Goal: Task Accomplishment & Management: Complete application form

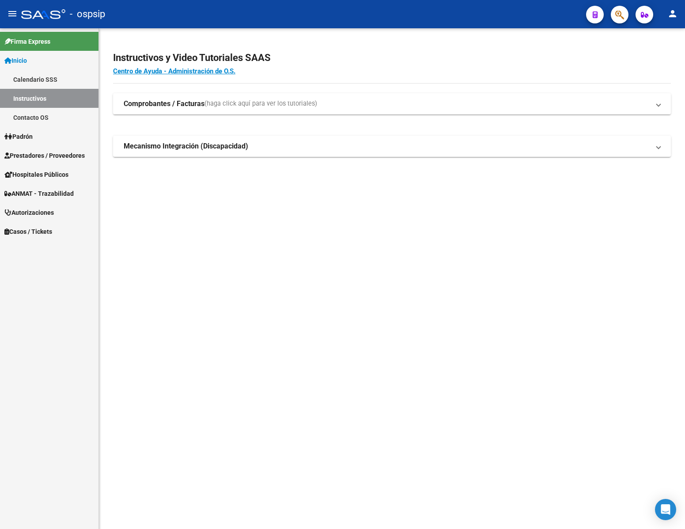
click at [49, 208] on span "Autorizaciones" at bounding box center [28, 213] width 49 height 10
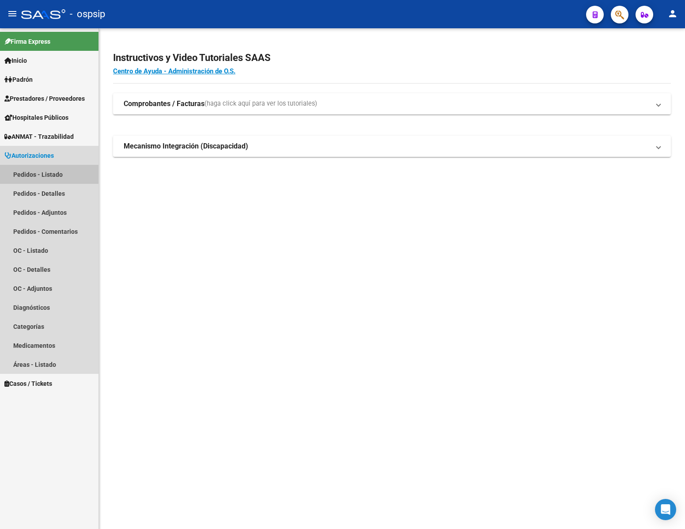
click at [45, 174] on link "Pedidos - Listado" at bounding box center [49, 174] width 98 height 19
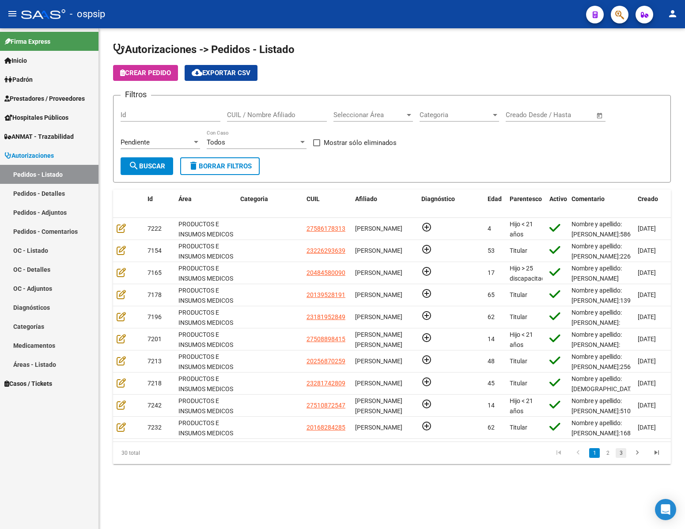
click at [619, 457] on link "3" at bounding box center [621, 453] width 11 height 10
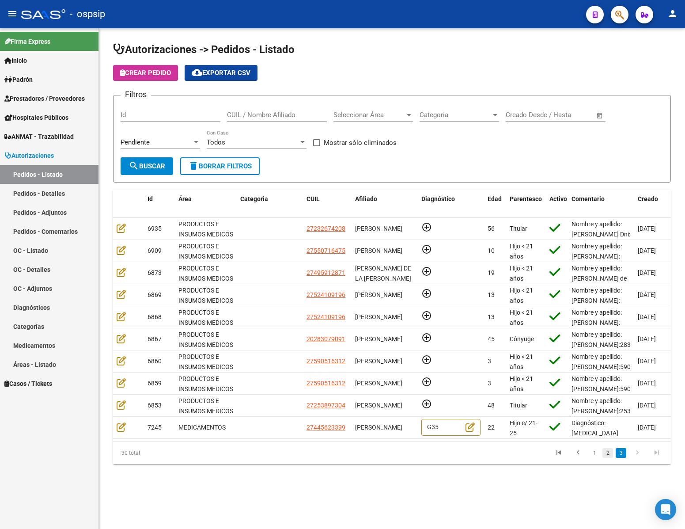
click at [604, 457] on link "2" at bounding box center [607, 453] width 11 height 10
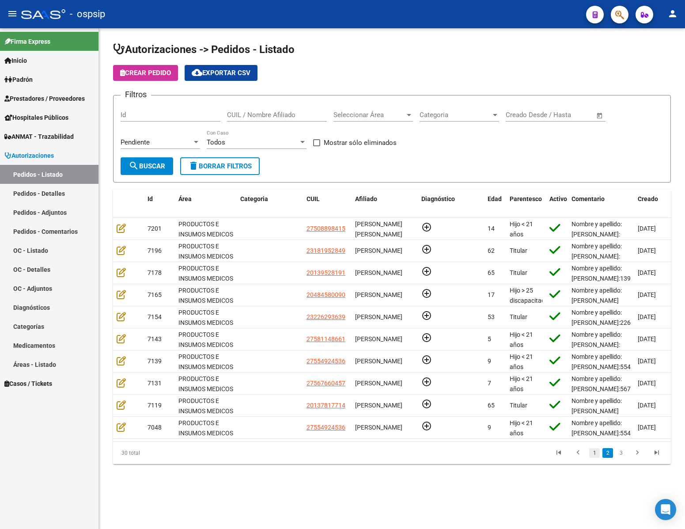
click at [593, 457] on link "1" at bounding box center [594, 453] width 11 height 10
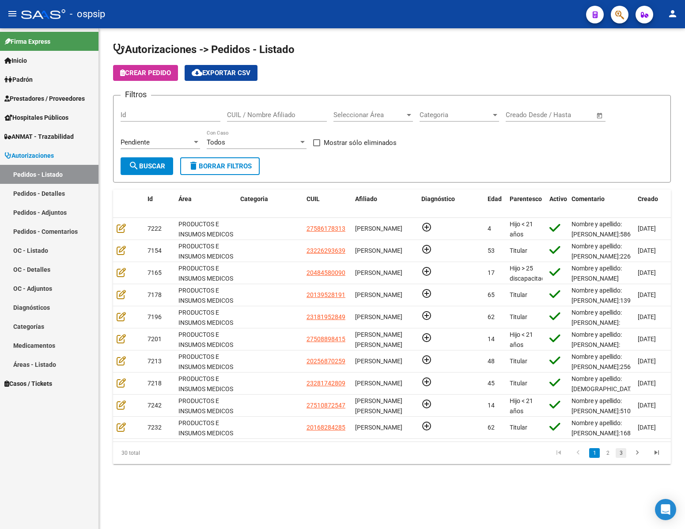
click at [619, 457] on link "3" at bounding box center [621, 453] width 11 height 10
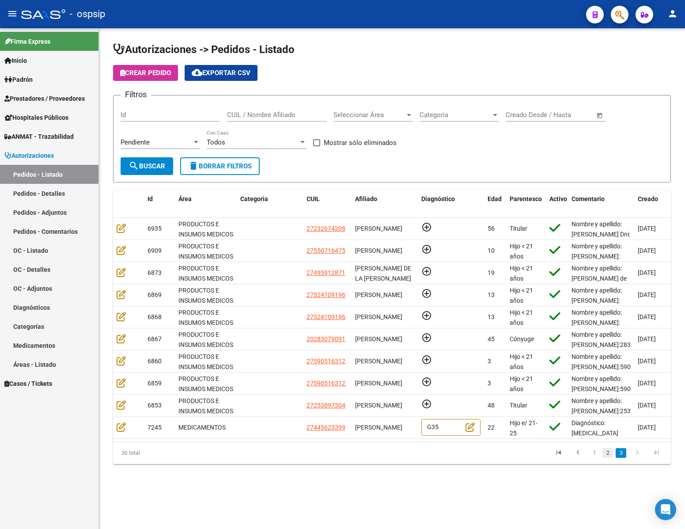
click at [608, 457] on link "2" at bounding box center [607, 453] width 11 height 10
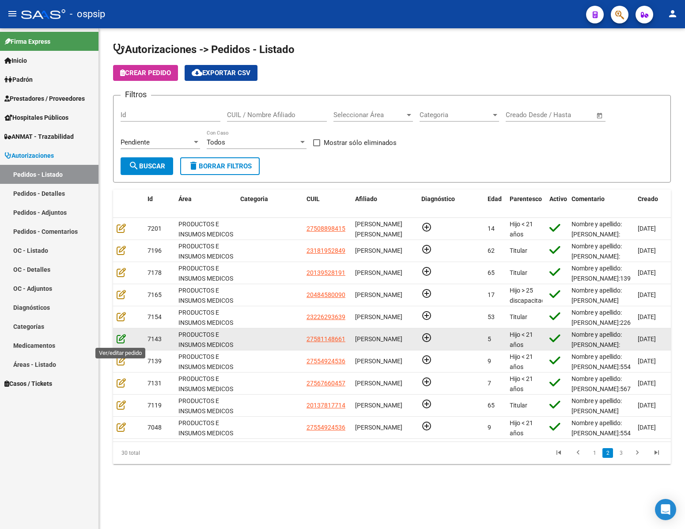
click at [119, 337] on icon at bounding box center [121, 338] width 9 height 10
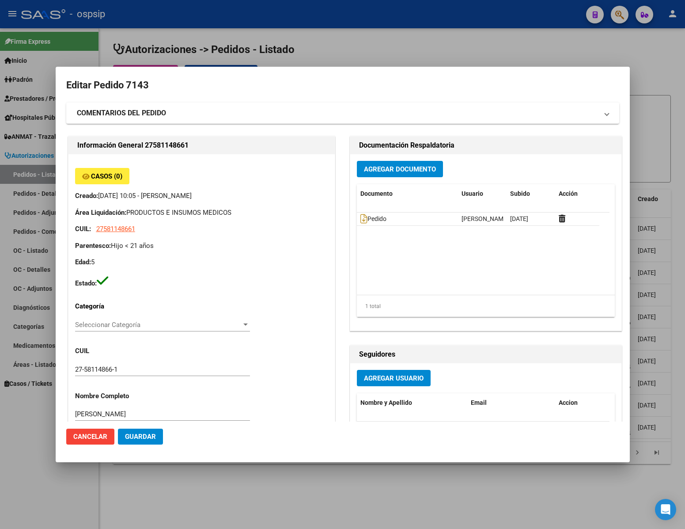
type input "[GEOGRAPHIC_DATA], [PERSON_NAME], LAS PALMERAS 639"
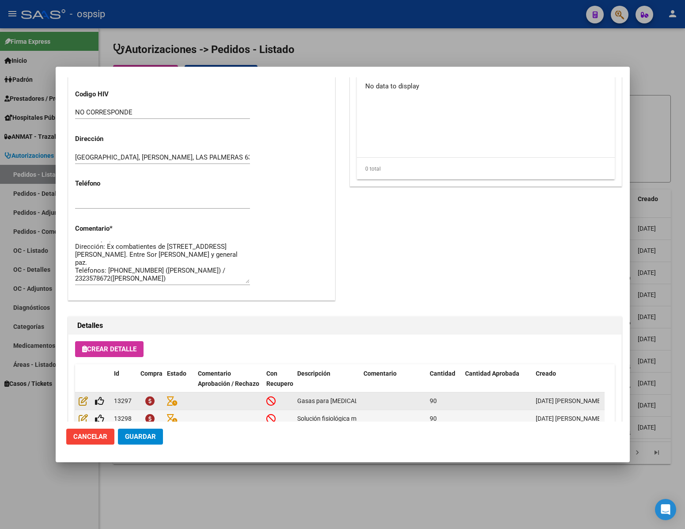
scroll to position [450, 0]
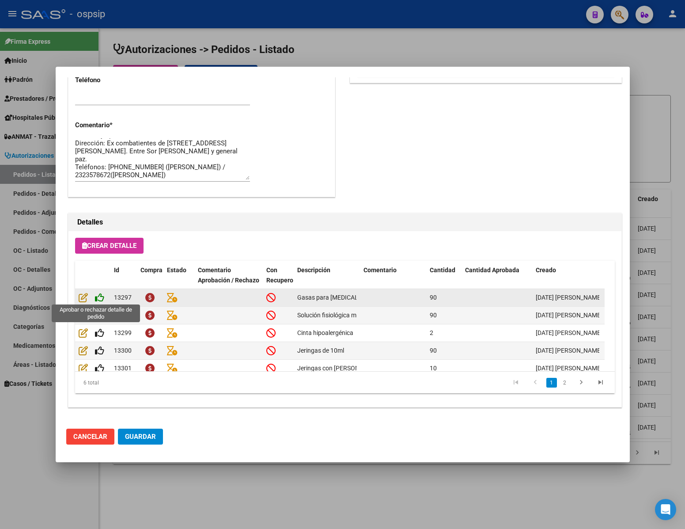
click at [98, 295] on icon at bounding box center [99, 297] width 9 height 10
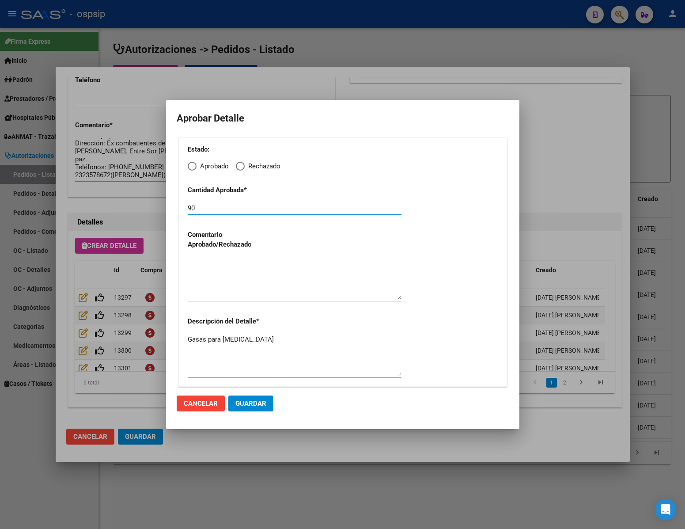
drag, startPoint x: 211, startPoint y: 210, endPoint x: 118, endPoint y: 199, distance: 92.9
click at [118, 199] on div "Editar Pedido 7143 COMENTARIOS DEL PEDIDO Escriba su comentario aquí. Enviar co…" at bounding box center [342, 264] width 685 height 529
type input "60"
click at [195, 166] on span "Elija una opción" at bounding box center [192, 166] width 9 height 9
click at [195, 166] on input "Aprobado" at bounding box center [192, 166] width 9 height 9
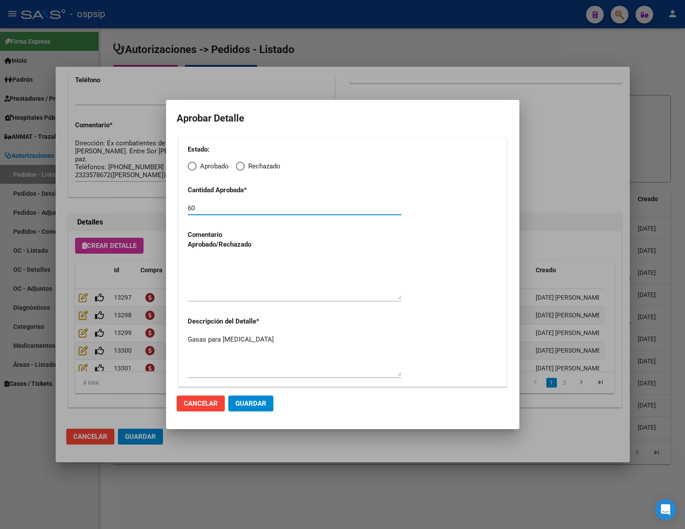
radio input "true"
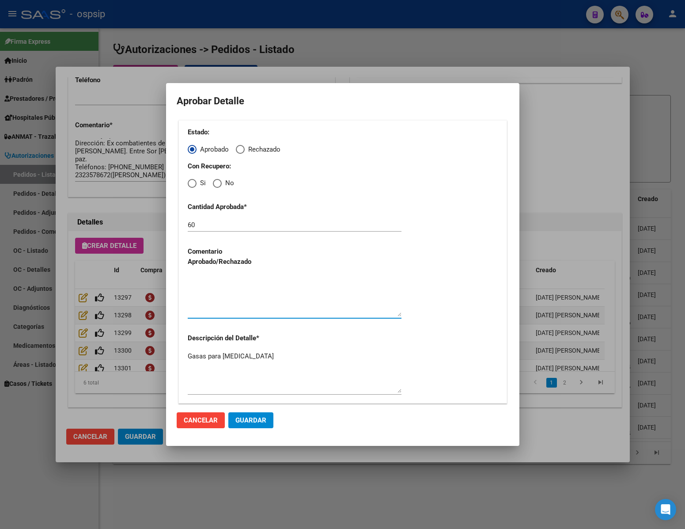
click at [219, 315] on textarea at bounding box center [295, 296] width 214 height 42
type textarea "."
click at [264, 421] on span "Guardar" at bounding box center [250, 420] width 31 height 8
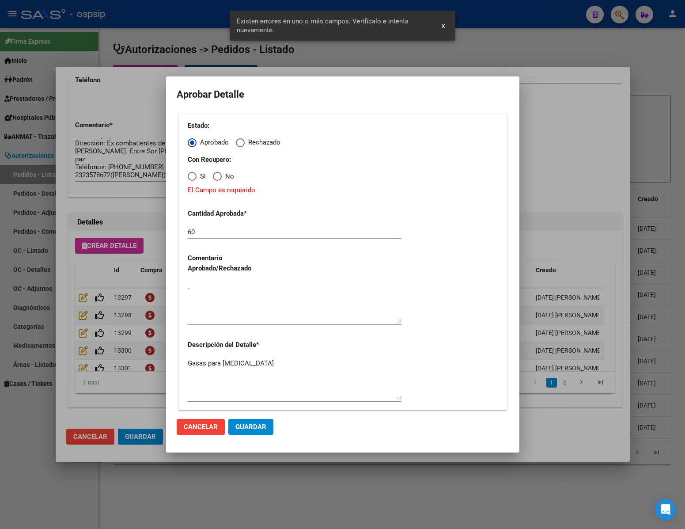
click at [216, 177] on span "Elija una opción" at bounding box center [217, 176] width 9 height 9
click at [216, 177] on input "No" at bounding box center [217, 176] width 9 height 9
radio input "true"
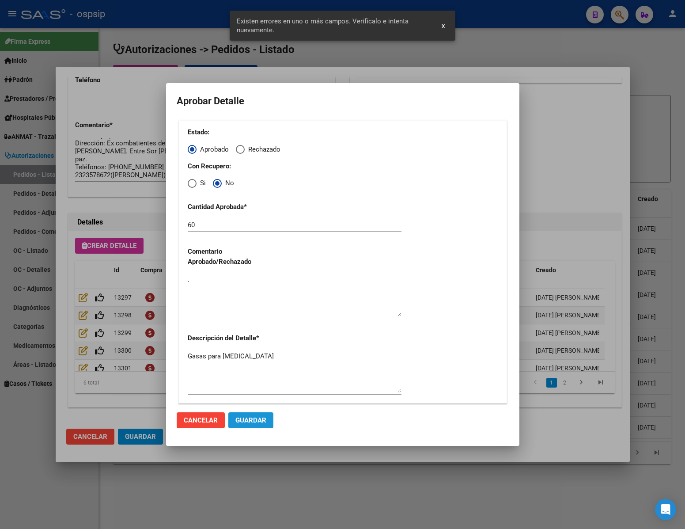
click at [253, 419] on span "Guardar" at bounding box center [250, 420] width 31 height 8
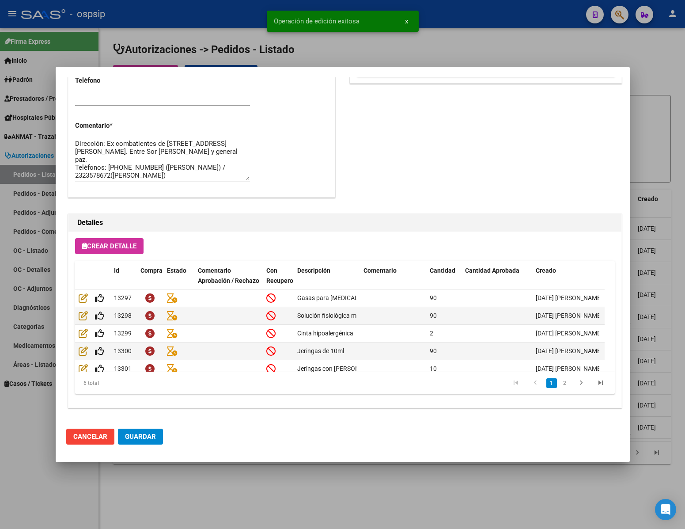
type input "[GEOGRAPHIC_DATA], LUJ¤N, LAS PALMERAS 639"
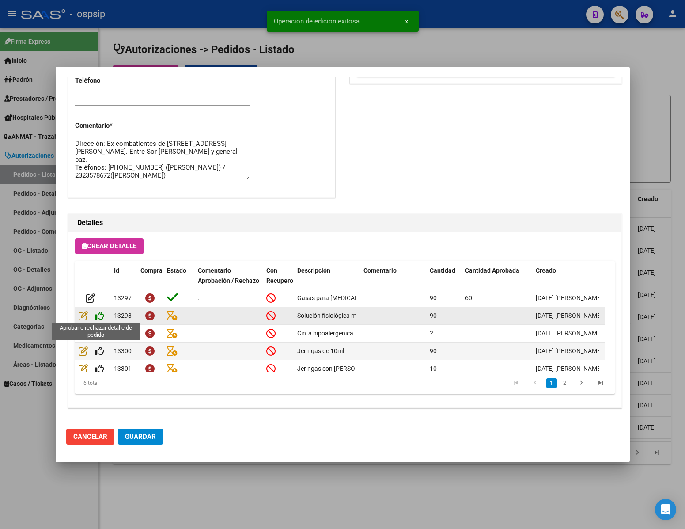
click at [98, 317] on icon at bounding box center [99, 315] width 9 height 10
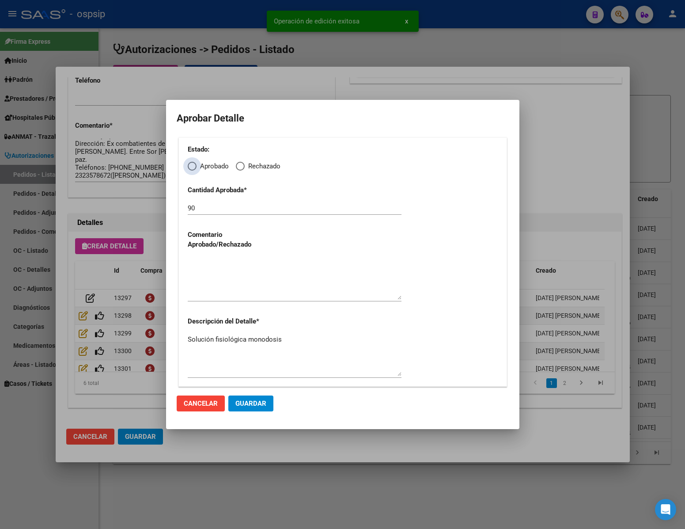
click at [190, 163] on span "Elija una opción" at bounding box center [192, 166] width 9 height 9
click at [190, 163] on input "Aprobado" at bounding box center [192, 166] width 9 height 9
radio input "true"
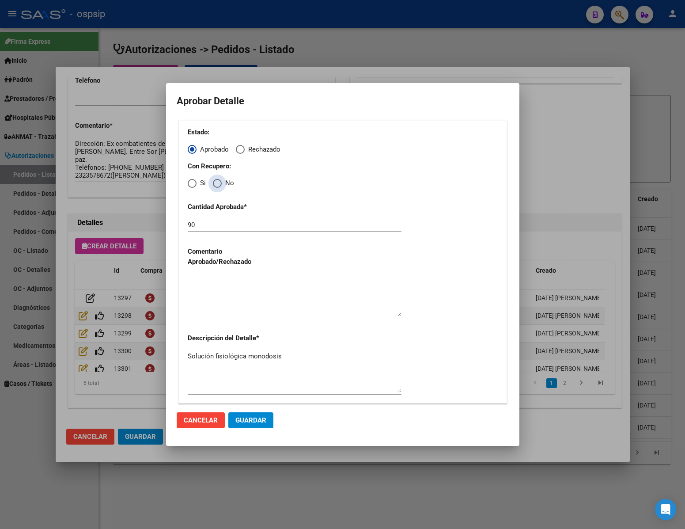
click at [220, 187] on span "Elija una opción" at bounding box center [217, 183] width 9 height 9
click at [220, 187] on input "No" at bounding box center [217, 183] width 9 height 9
radio input "true"
drag, startPoint x: 177, startPoint y: 229, endPoint x: 142, endPoint y: 234, distance: 35.3
click at [142, 234] on div "Editar Pedido 7143 COMENTARIOS DEL PEDIDO Escriba su comentario aquí. Enviar co…" at bounding box center [342, 264] width 685 height 529
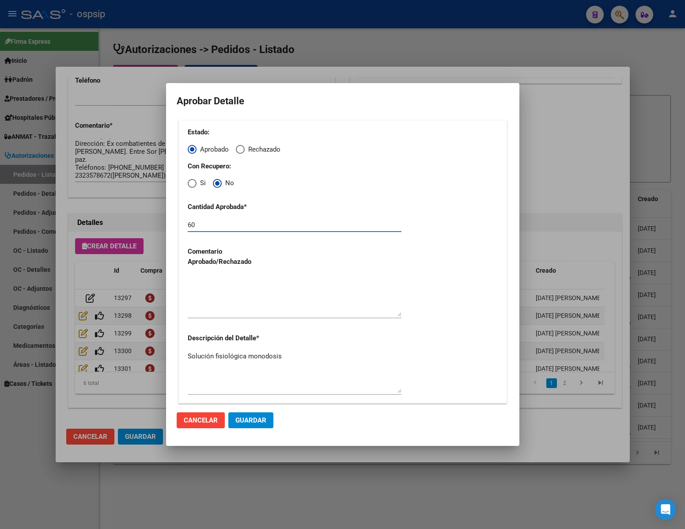
type input "60"
click at [235, 312] on textarea at bounding box center [295, 296] width 214 height 42
type textarea "."
click at [255, 418] on span "Guardar" at bounding box center [250, 420] width 31 height 8
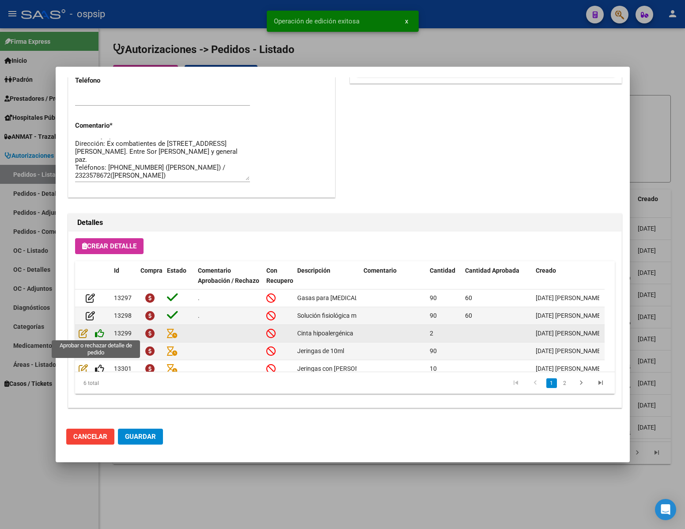
click at [98, 332] on icon at bounding box center [99, 333] width 9 height 10
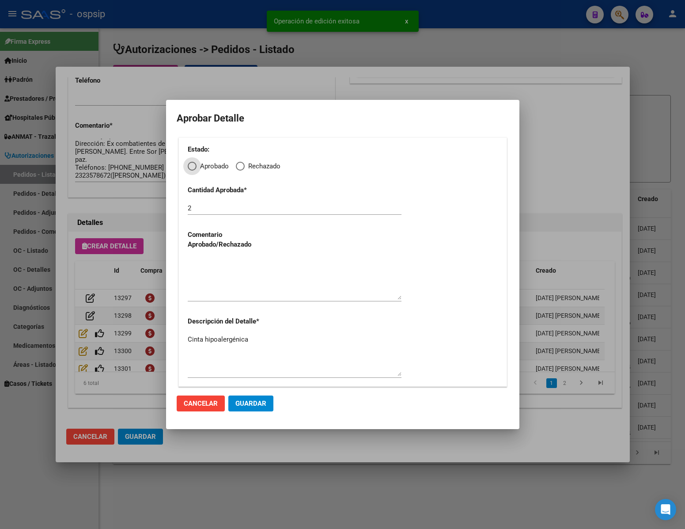
click at [189, 212] on div "2" at bounding box center [295, 207] width 214 height 13
drag, startPoint x: 166, startPoint y: 212, endPoint x: 136, endPoint y: 216, distance: 29.9
click at [136, 216] on div "Editar Pedido 7143 COMENTARIOS DEL PEDIDO Escriba su comentario aquí. Enviar co…" at bounding box center [342, 264] width 685 height 529
click at [191, 210] on input "2" at bounding box center [295, 208] width 214 height 8
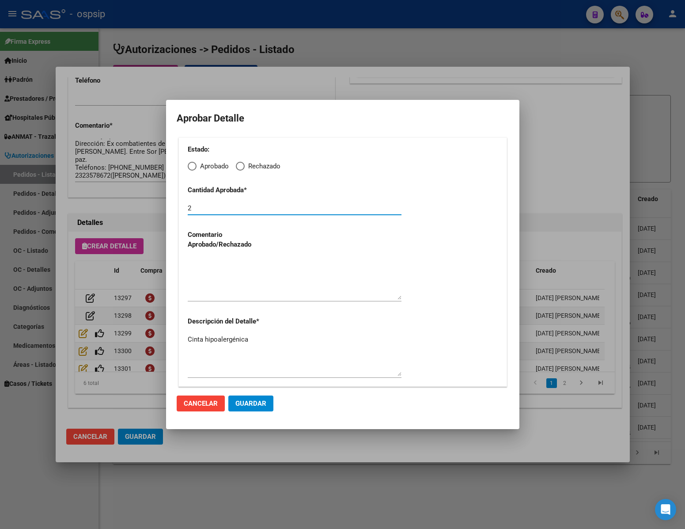
drag, startPoint x: 191, startPoint y: 211, endPoint x: 123, endPoint y: 225, distance: 69.5
click at [124, 225] on div "Editar Pedido 7143 COMENTARIOS DEL PEDIDO Escriba su comentario aquí. Enviar co…" at bounding box center [342, 264] width 685 height 529
type input "1"
click at [191, 167] on span "Elija una opción" at bounding box center [192, 166] width 9 height 9
click at [191, 167] on input "Aprobado" at bounding box center [192, 166] width 9 height 9
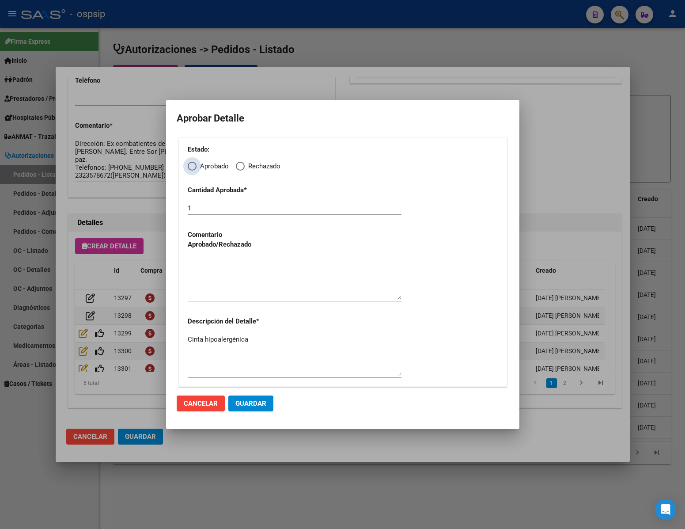
radio input "true"
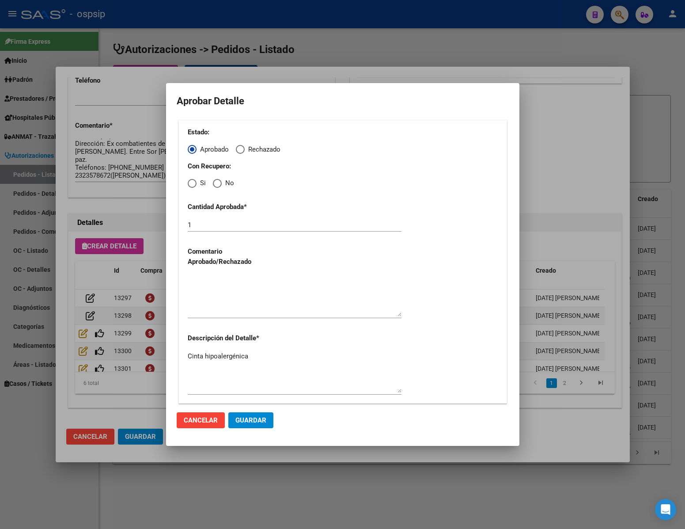
click at [214, 187] on span "Elija una opción" at bounding box center [217, 183] width 9 height 9
click at [214, 187] on input "No" at bounding box center [217, 183] width 9 height 9
radio input "true"
click at [221, 287] on textarea at bounding box center [295, 296] width 214 height 42
type textarea "."
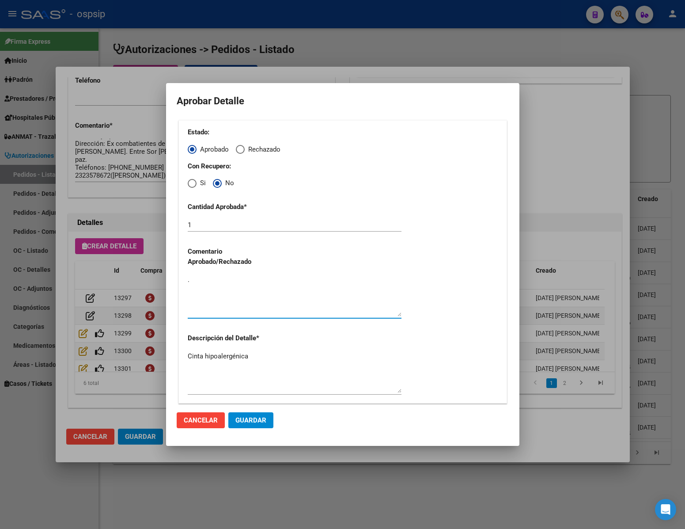
click at [259, 421] on span "Guardar" at bounding box center [250, 420] width 31 height 8
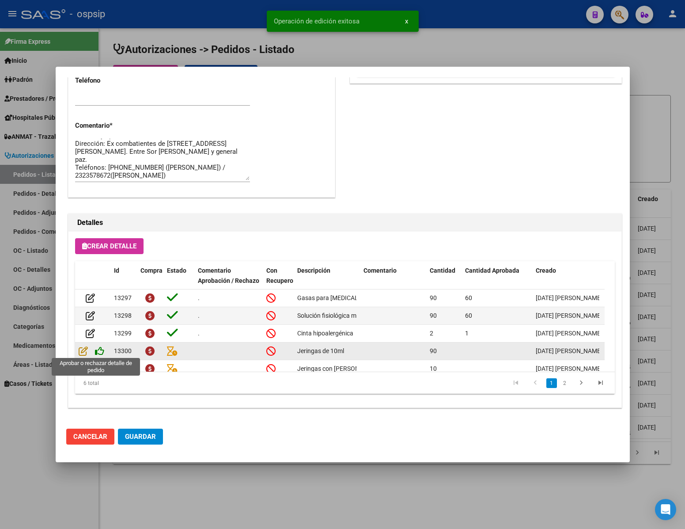
click at [102, 348] on icon at bounding box center [99, 351] width 9 height 10
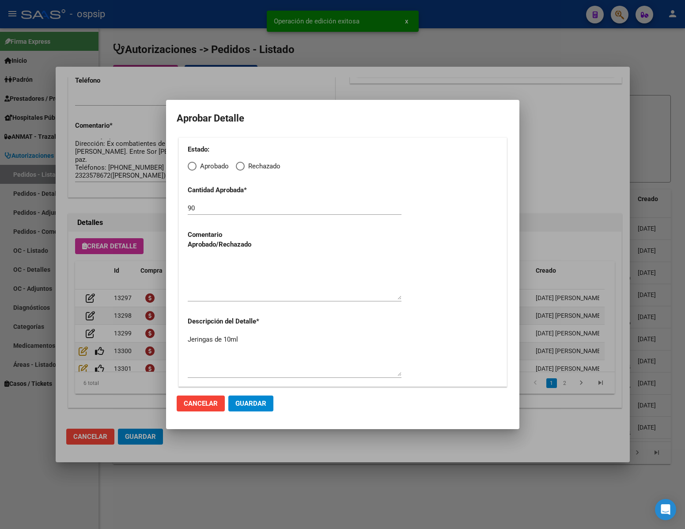
click at [192, 168] on span "Elija una opción" at bounding box center [192, 166] width 9 height 9
click at [192, 168] on input "Aprobado" at bounding box center [192, 166] width 9 height 9
radio input "true"
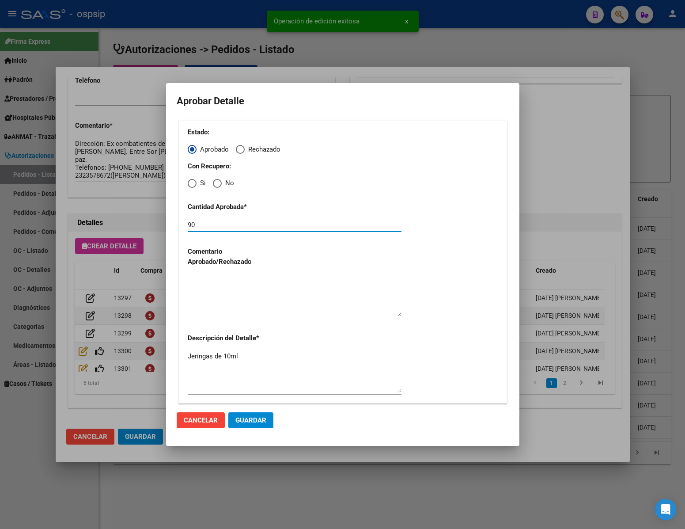
drag, startPoint x: 217, startPoint y: 224, endPoint x: 104, endPoint y: 245, distance: 115.4
click at [104, 245] on div "Editar Pedido 7143 COMENTARIOS DEL PEDIDO Escriba su comentario aquí. Enviar co…" at bounding box center [342, 264] width 685 height 529
type input "60"
click at [222, 301] on textarea at bounding box center [295, 296] width 214 height 42
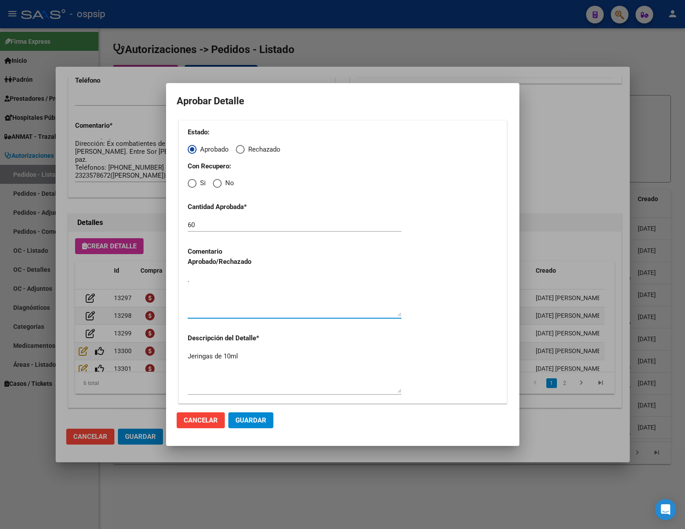
type textarea "."
click at [252, 423] on span "Guardar" at bounding box center [250, 420] width 31 height 8
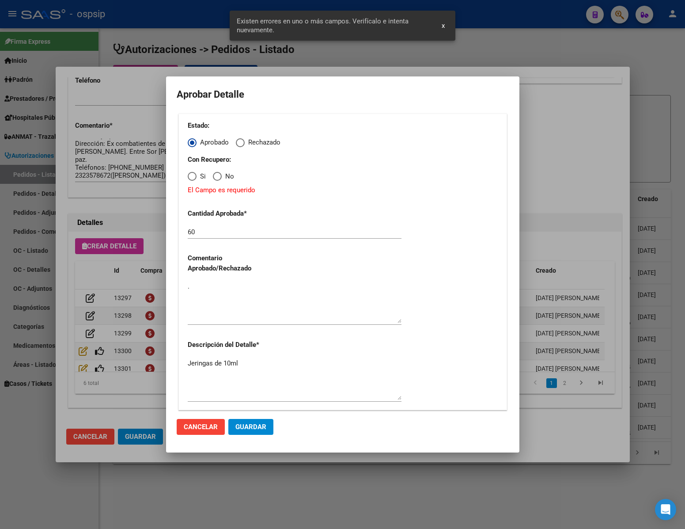
click at [214, 179] on span "Elija una opción" at bounding box center [217, 176] width 9 height 9
click at [214, 179] on input "No" at bounding box center [217, 176] width 9 height 9
radio input "true"
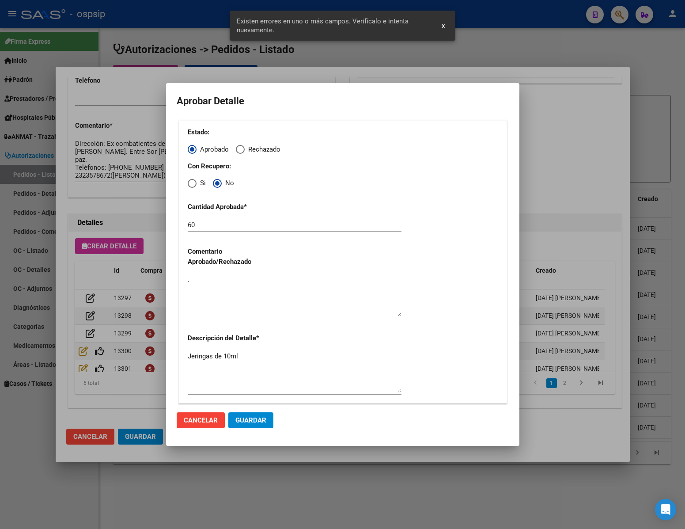
click at [257, 423] on span "Guardar" at bounding box center [250, 420] width 31 height 8
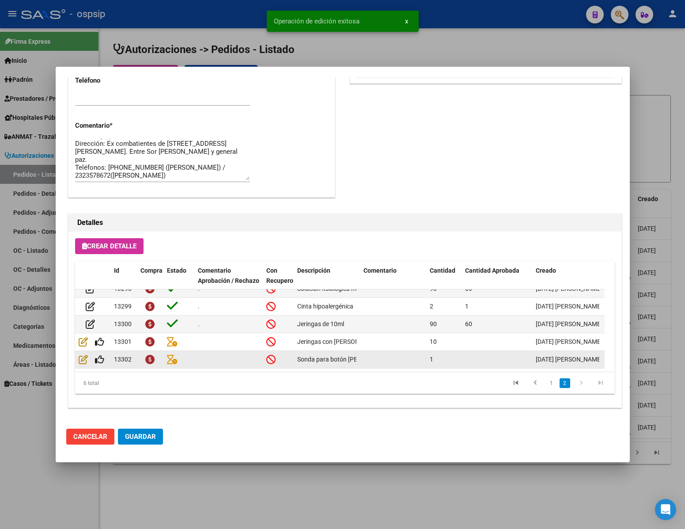
scroll to position [36, 0]
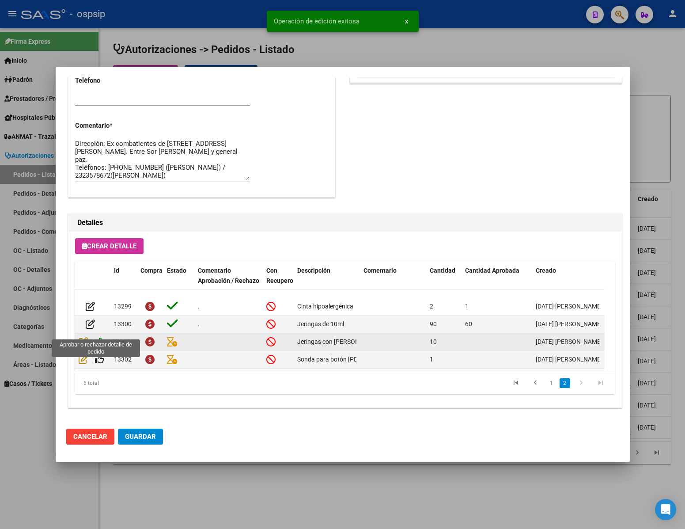
click at [102, 336] on icon at bounding box center [99, 341] width 9 height 10
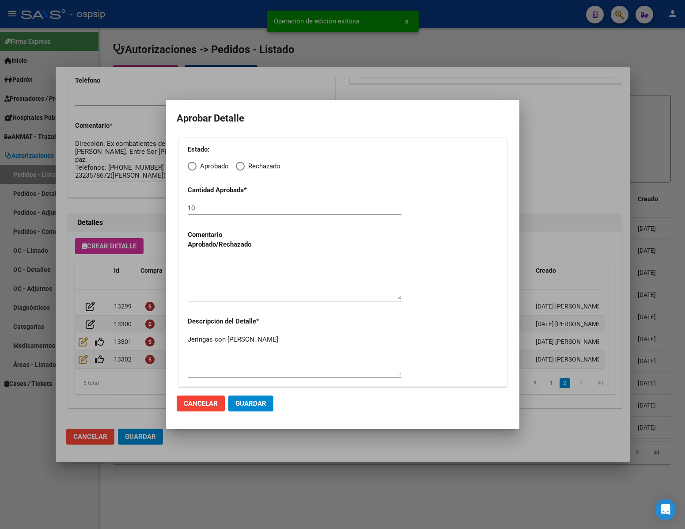
click at [194, 176] on div "Estado: Aprobado Rechazado Cantidad Aprobada * 10 Comentario Aprobado/Rechazado…" at bounding box center [342, 261] width 329 height 249
click at [191, 173] on div "Estado: Aprobado Rechazado Cantidad Aprobada * 10 Comentario Aprobado/Rechazado…" at bounding box center [342, 261] width 329 height 249
click at [193, 165] on span "Elija una opción" at bounding box center [192, 166] width 9 height 9
click at [193, 165] on input "Aprobado" at bounding box center [192, 166] width 9 height 9
radio input "true"
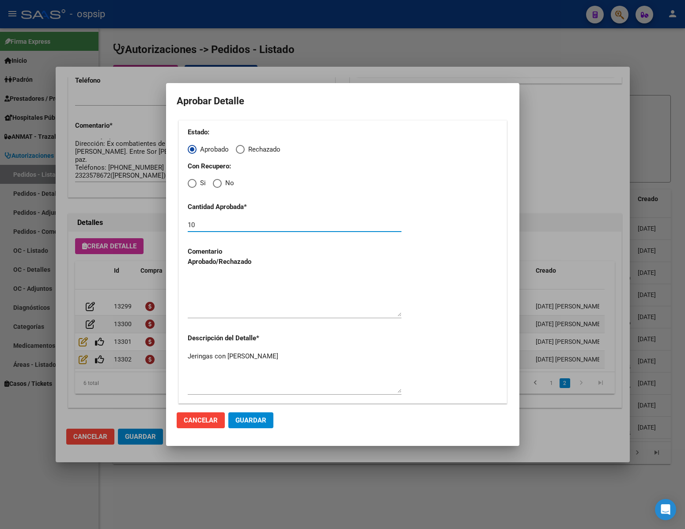
drag, startPoint x: 205, startPoint y: 224, endPoint x: 174, endPoint y: 226, distance: 31.8
click at [174, 226] on mat-dialog-content "Aprobar Detalle Estado: Aprobado Rechazado Con Recupero: Si No Cantidad Aprobad…" at bounding box center [342, 249] width 353 height 311
click at [219, 186] on span "Elija una opción" at bounding box center [217, 183] width 9 height 9
click at [219, 186] on input "No" at bounding box center [217, 183] width 9 height 9
radio input "true"
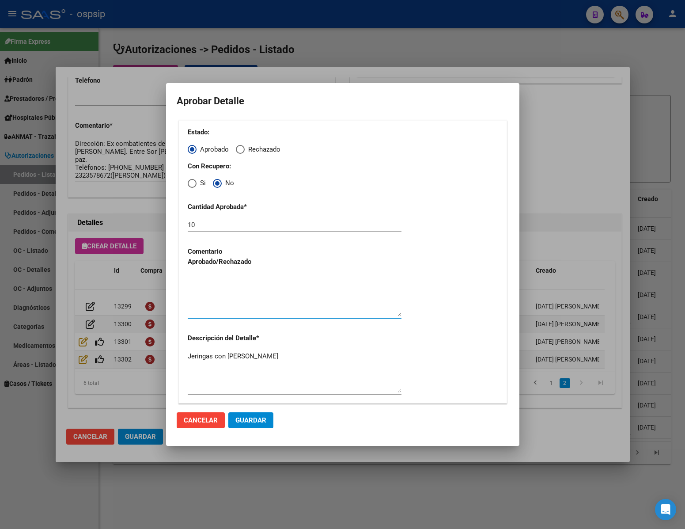
click at [234, 303] on textarea at bounding box center [295, 296] width 214 height 42
type textarea "."
click at [257, 422] on span "Guardar" at bounding box center [250, 420] width 31 height 8
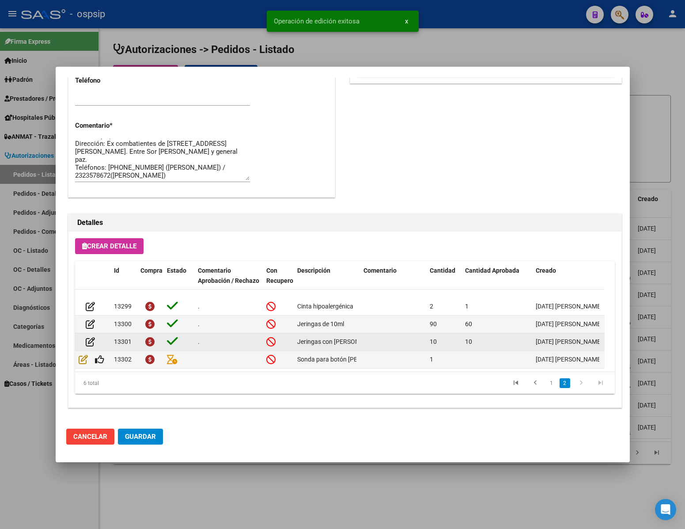
scroll to position [450, 0]
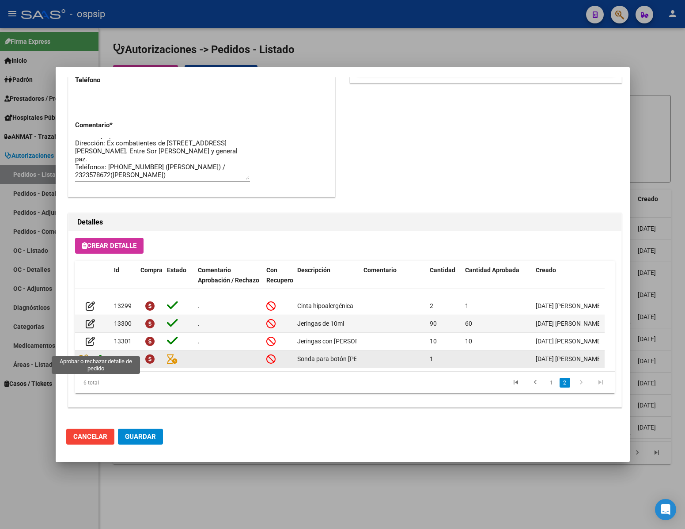
click at [102, 354] on icon at bounding box center [99, 359] width 9 height 10
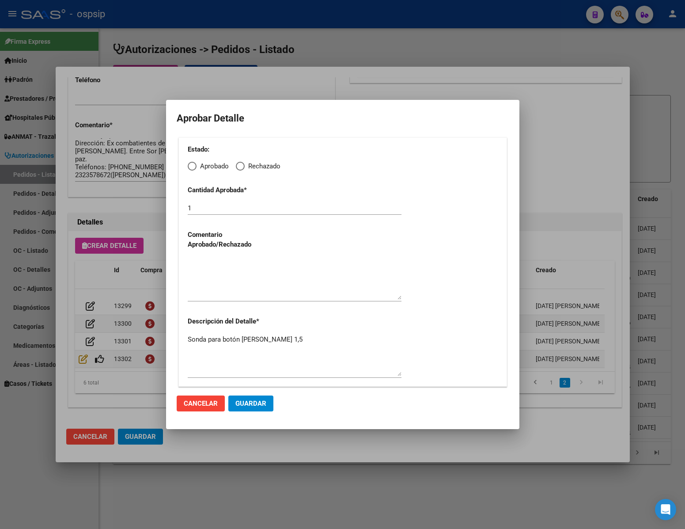
click at [187, 166] on div "Estado: Aprobado Rechazado Cantidad Aprobada * 1 Comentario Aprobado/Rechazado …" at bounding box center [342, 261] width 329 height 249
click at [193, 165] on span "Elija una opción" at bounding box center [192, 166] width 9 height 9
click at [193, 165] on input "Aprobado" at bounding box center [192, 166] width 9 height 9
radio input "true"
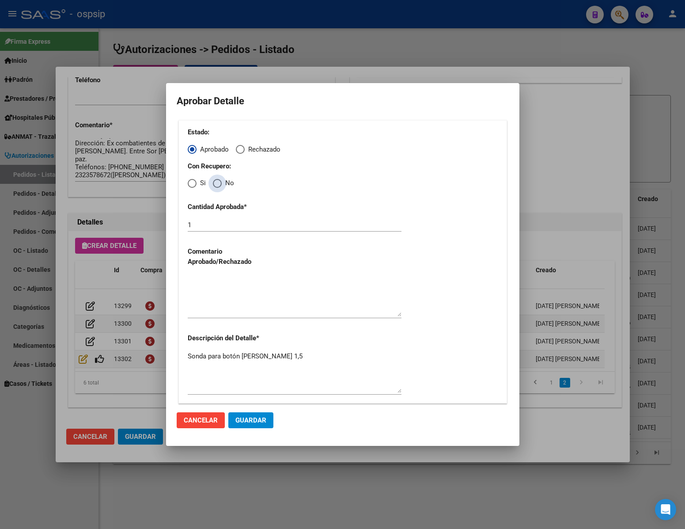
click at [218, 179] on span "Elija una opción" at bounding box center [217, 183] width 9 height 9
click at [218, 179] on input "No" at bounding box center [217, 183] width 9 height 9
radio input "true"
click at [234, 296] on textarea at bounding box center [295, 296] width 214 height 42
type textarea "."
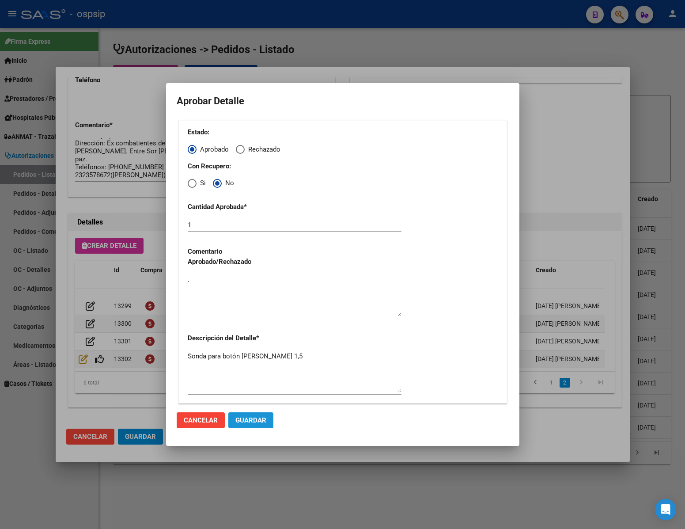
click at [257, 416] on span "Guardar" at bounding box center [250, 420] width 31 height 8
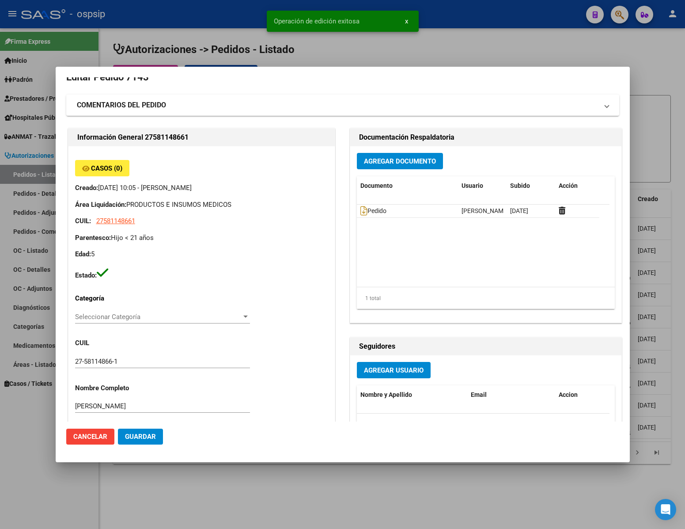
scroll to position [0, 0]
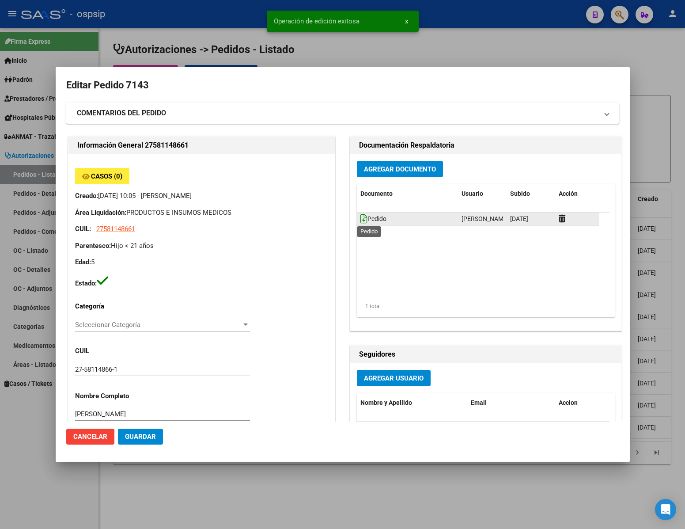
click at [360, 220] on icon at bounding box center [363, 219] width 7 height 10
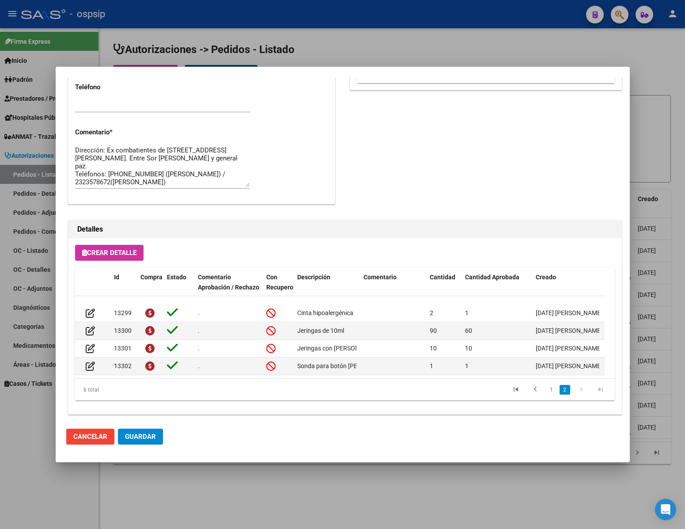
scroll to position [450, 0]
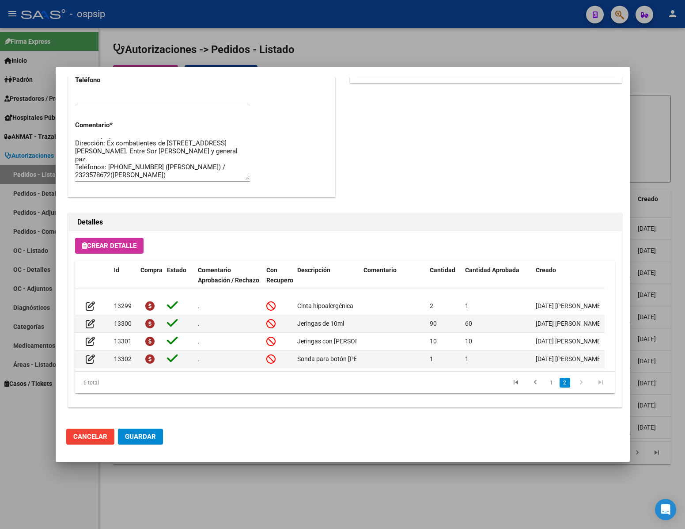
click at [140, 436] on span "Guardar" at bounding box center [140, 436] width 31 height 8
click at [68, 478] on div at bounding box center [342, 264] width 685 height 529
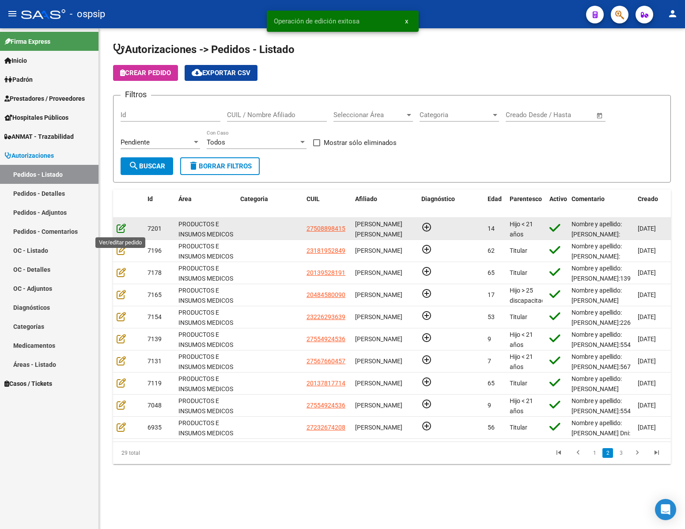
click at [122, 227] on icon at bounding box center [121, 228] width 9 height 10
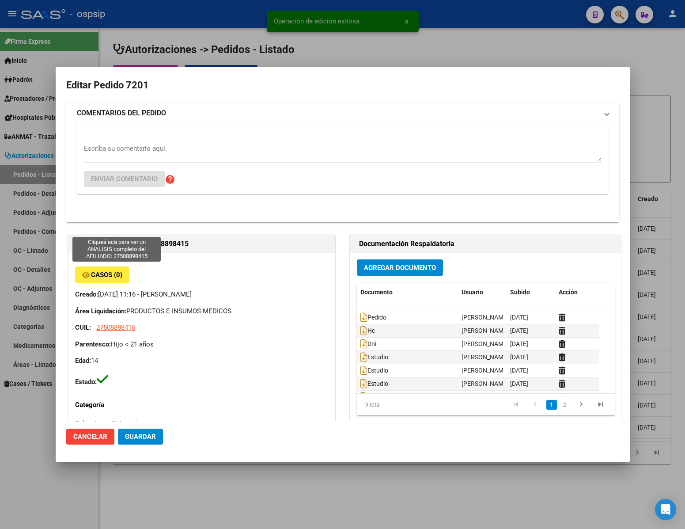
type input "[PERSON_NAME] [PERSON_NAME]"
type input "[GEOGRAPHIC_DATA], [GEOGRAPHIC_DATA], [GEOGRAPHIC_DATA] 3455"
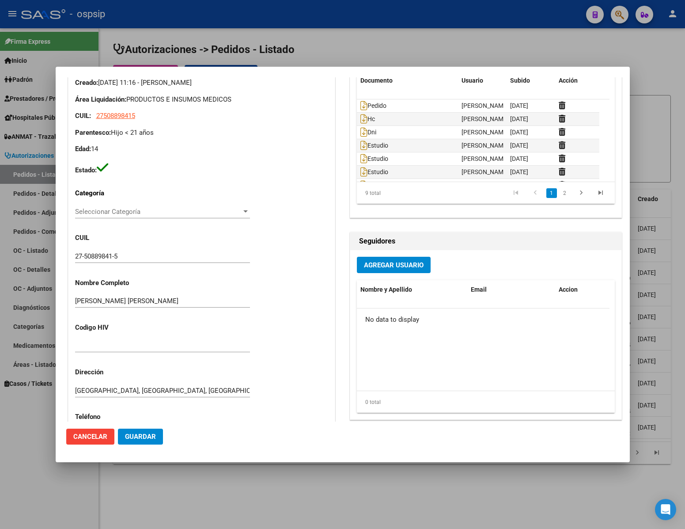
scroll to position [52, 0]
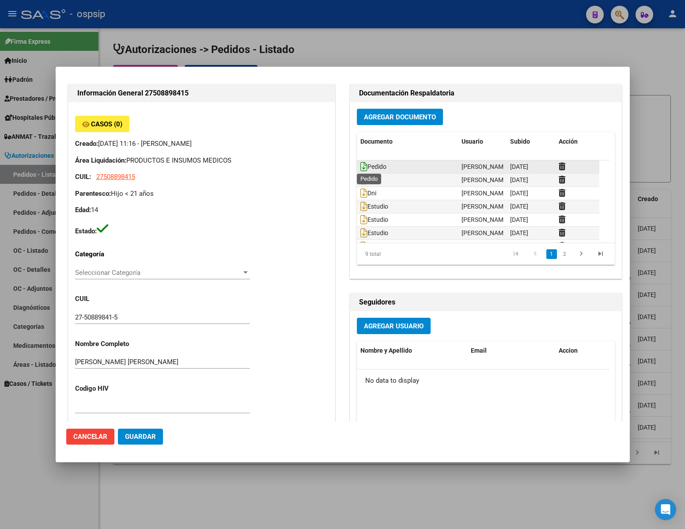
click at [360, 166] on icon at bounding box center [363, 167] width 7 height 10
click at [374, 513] on div at bounding box center [342, 264] width 685 height 529
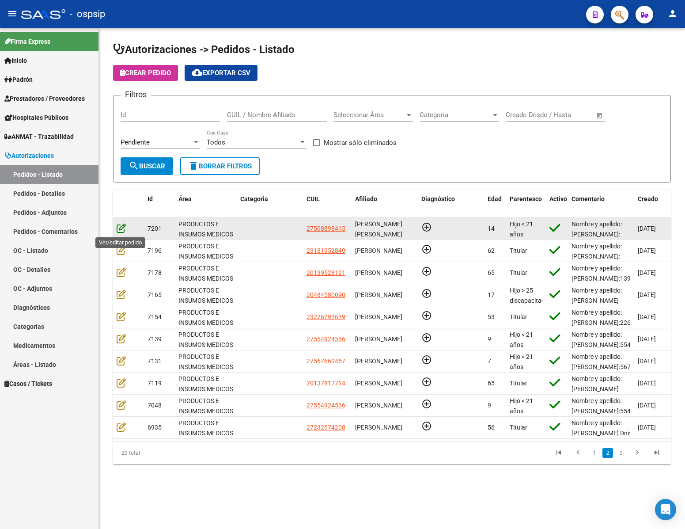
click at [121, 230] on icon at bounding box center [121, 228] width 9 height 10
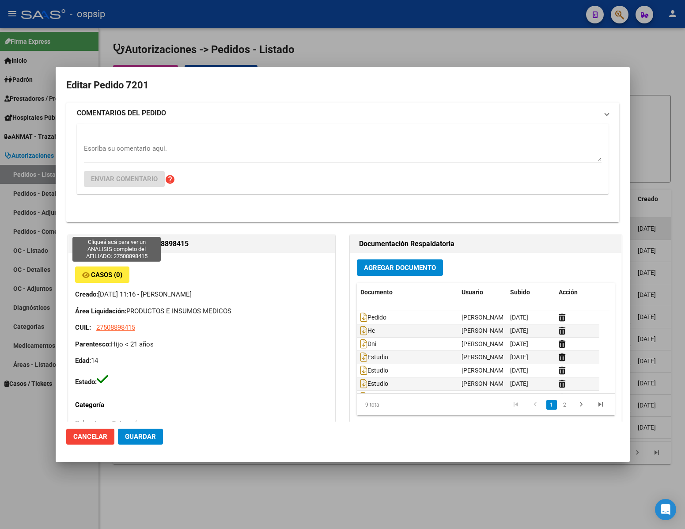
type input "[PERSON_NAME] [PERSON_NAME]"
type input "[GEOGRAPHIC_DATA], [GEOGRAPHIC_DATA], [GEOGRAPHIC_DATA] 3455"
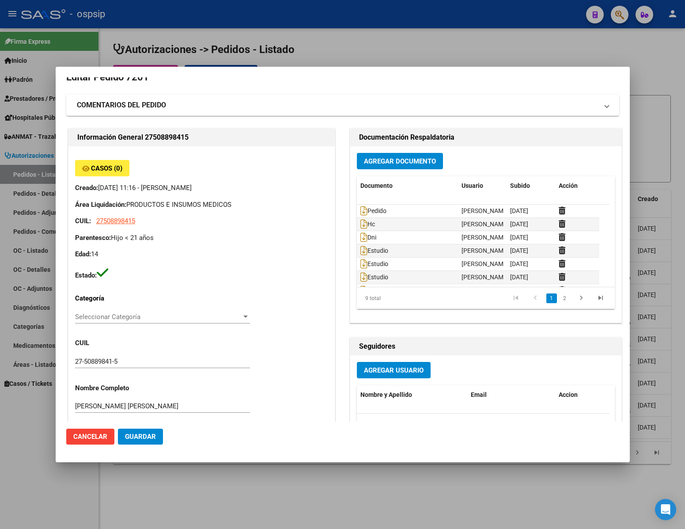
scroll to position [0, 0]
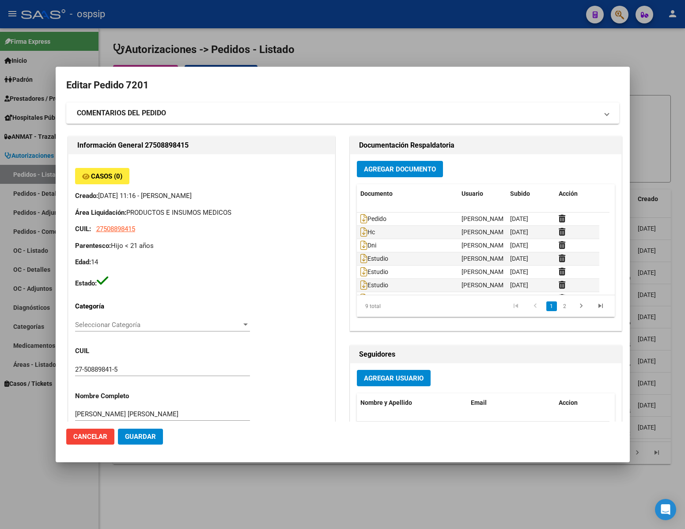
drag, startPoint x: 114, startPoint y: 436, endPoint x: 105, endPoint y: 439, distance: 9.8
click at [113, 436] on mat-dialog-actions "Cancelar Guardar" at bounding box center [342, 436] width 553 height 30
click at [104, 439] on span "Cancelar" at bounding box center [90, 436] width 34 height 8
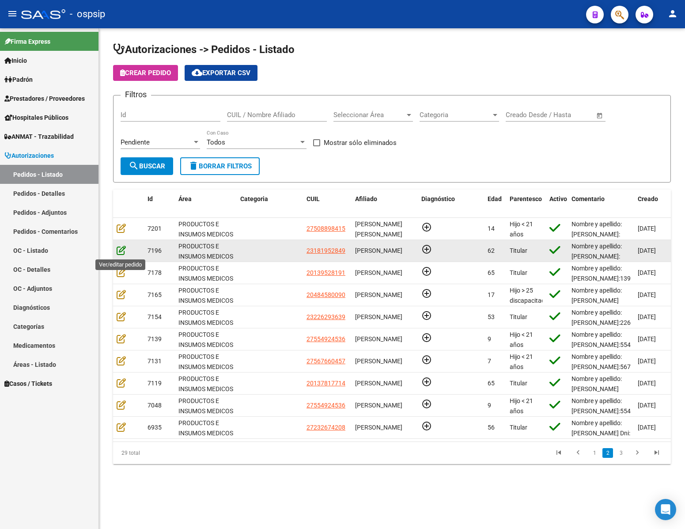
click at [123, 253] on icon at bounding box center [121, 250] width 9 height 10
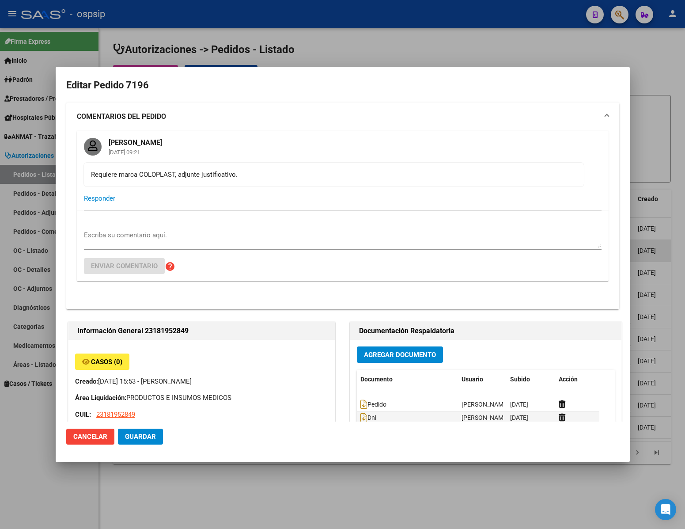
type input "[GEOGRAPHIC_DATA], [PERSON_NAME], 177 Y LOS ANDES 0"
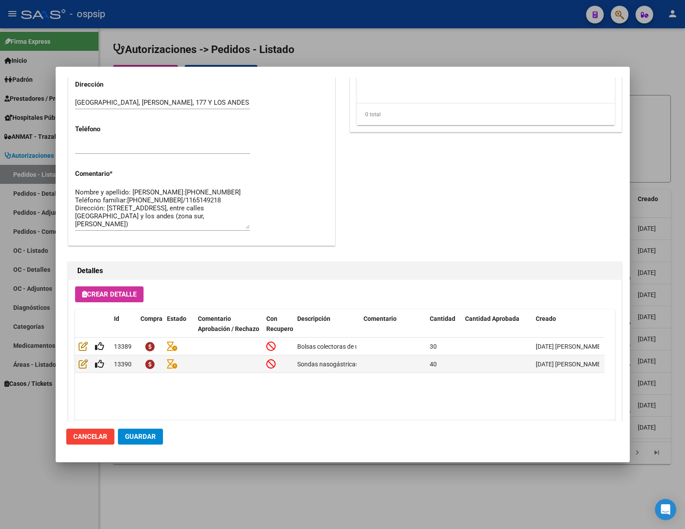
scroll to position [636, 0]
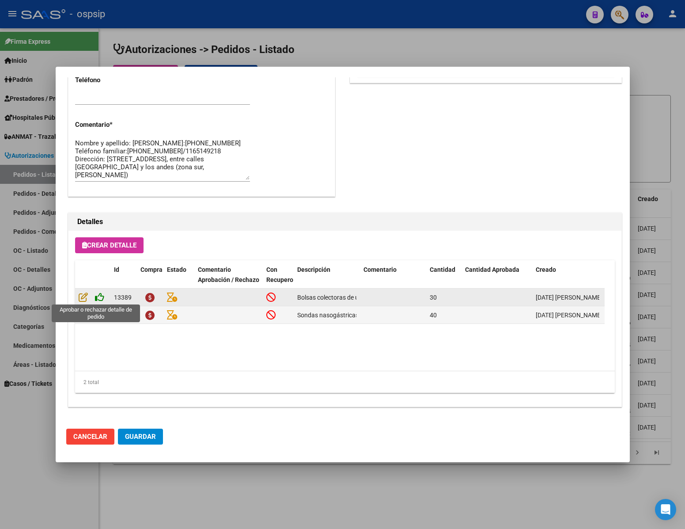
click at [95, 297] on icon at bounding box center [99, 297] width 9 height 10
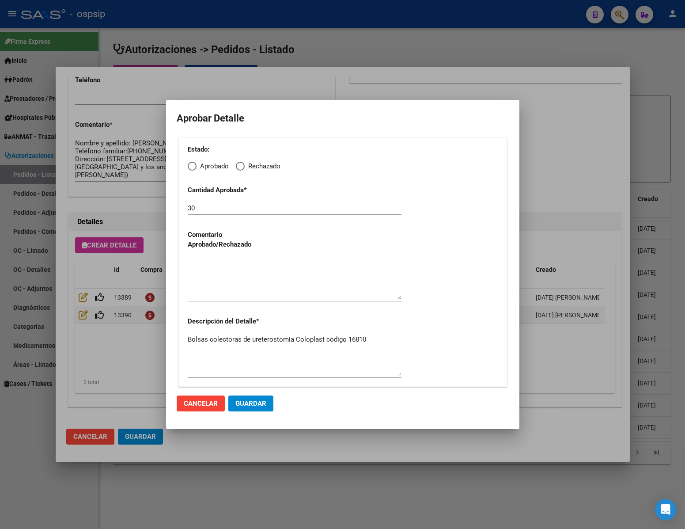
click at [195, 167] on span "Elija una opción" at bounding box center [192, 166] width 9 height 9
click at [195, 167] on input "Aprobado" at bounding box center [192, 166] width 9 height 9
radio input "true"
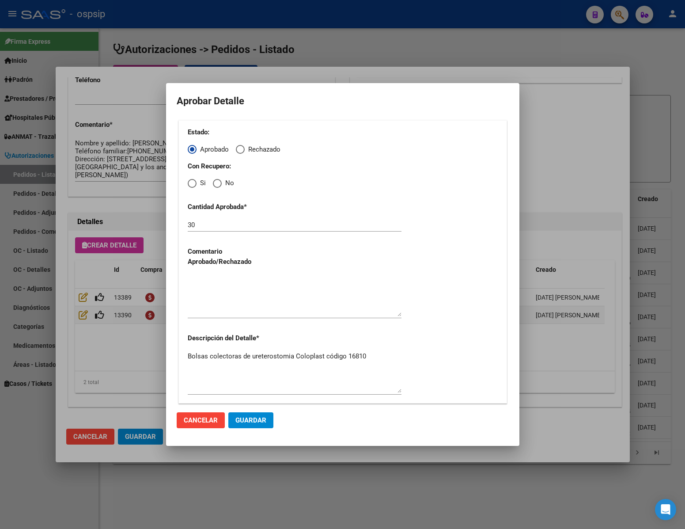
click at [216, 183] on span "Elija una opción" at bounding box center [217, 183] width 9 height 9
click at [216, 183] on input "No" at bounding box center [217, 183] width 9 height 9
radio input "true"
click at [230, 324] on div at bounding box center [295, 299] width 214 height 53
drag, startPoint x: 219, startPoint y: 306, endPoint x: 219, endPoint y: 311, distance: 4.9
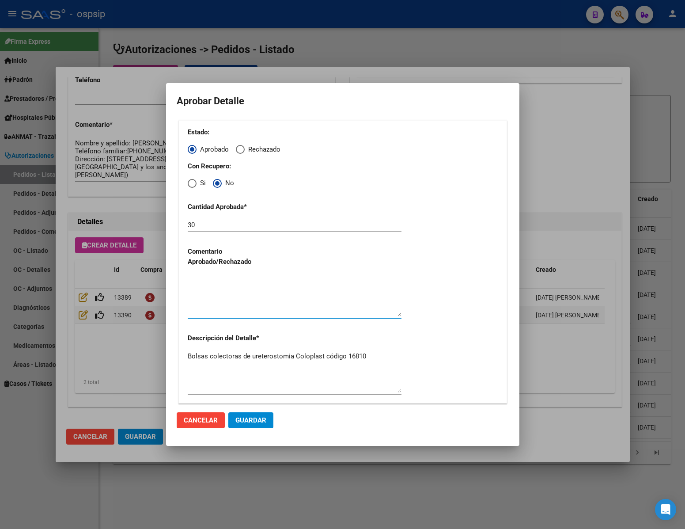
click at [219, 307] on textarea at bounding box center [295, 296] width 214 height 42
type textarea "."
click at [258, 420] on span "Guardar" at bounding box center [250, 420] width 31 height 8
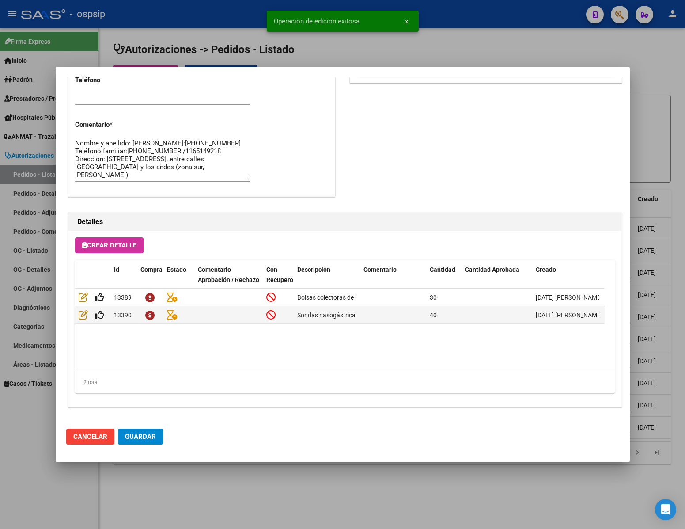
type input "[GEOGRAPHIC_DATA], [PERSON_NAME], 177 Y LOS ANDES 0"
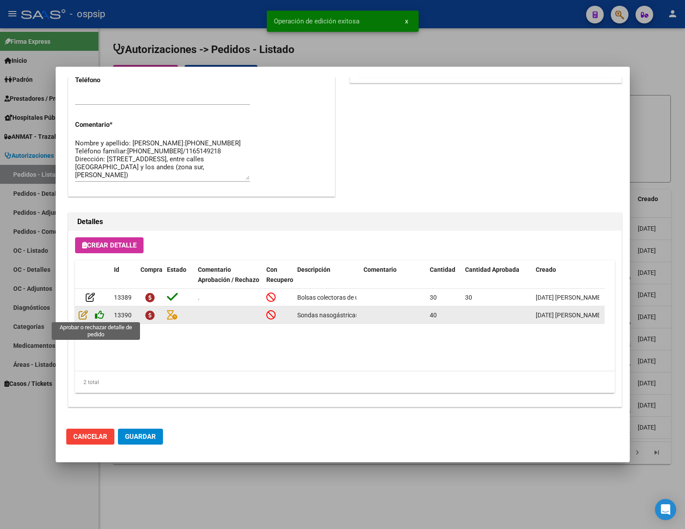
click at [100, 313] on icon at bounding box center [99, 315] width 9 height 10
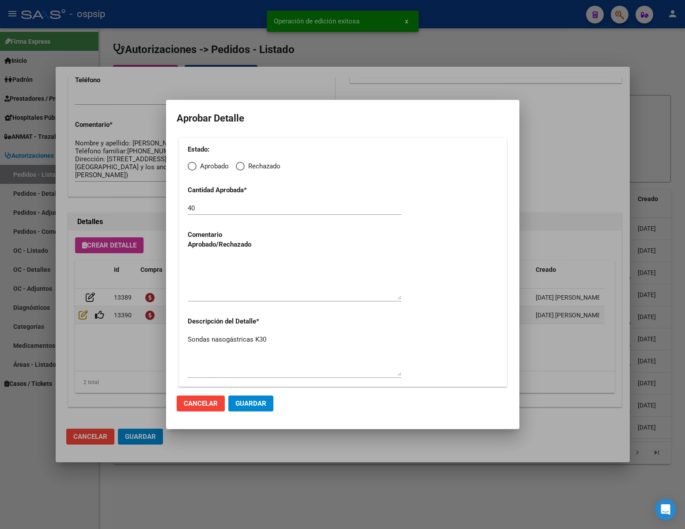
click at [194, 167] on span "Elija una opción" at bounding box center [192, 166] width 9 height 9
click at [194, 167] on input "Aprobado" at bounding box center [192, 166] width 9 height 9
radio input "true"
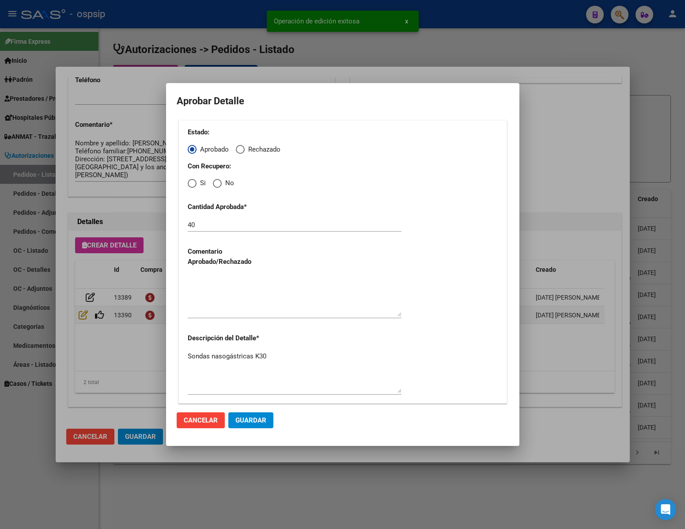
click at [216, 182] on span "Elija una opción" at bounding box center [217, 183] width 9 height 9
click at [216, 182] on input "No" at bounding box center [217, 183] width 9 height 9
radio input "true"
drag, startPoint x: 212, startPoint y: 302, endPoint x: 217, endPoint y: 316, distance: 14.3
click at [212, 304] on textarea at bounding box center [295, 296] width 214 height 42
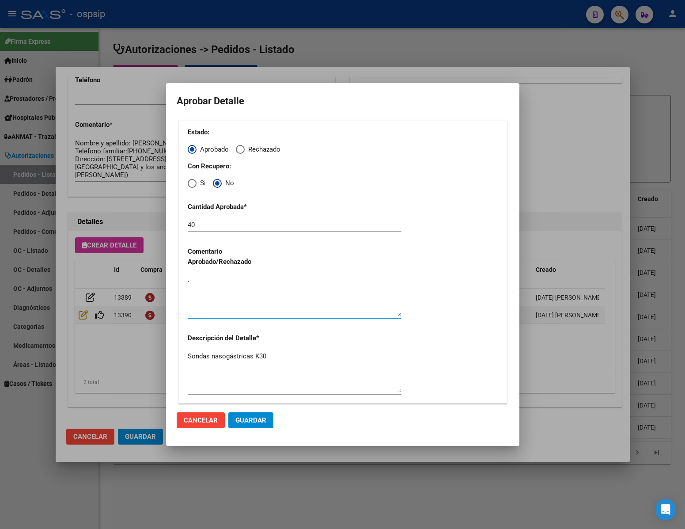
type textarea "."
click at [260, 421] on span "Guardar" at bounding box center [250, 420] width 31 height 8
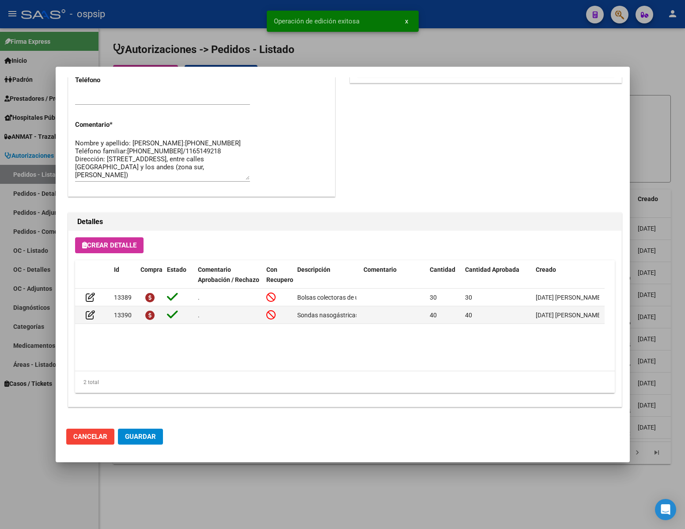
click at [138, 436] on span "Guardar" at bounding box center [140, 436] width 31 height 8
drag, startPoint x: 38, startPoint y: 485, endPoint x: 44, endPoint y: 485, distance: 5.3
click at [39, 485] on div at bounding box center [342, 264] width 685 height 529
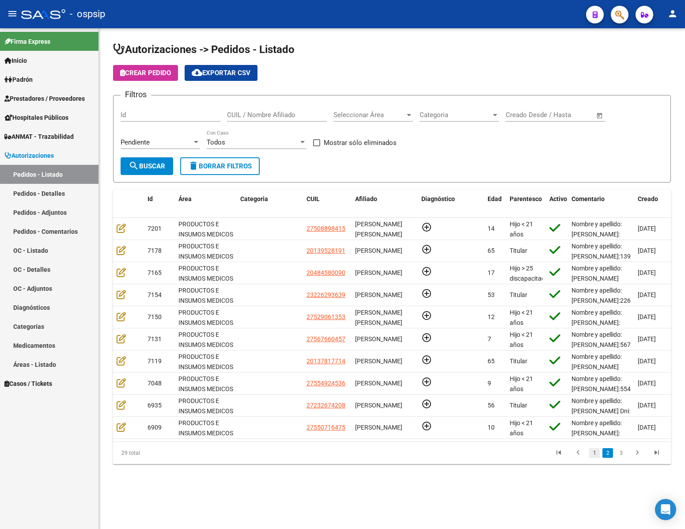
click at [593, 457] on link "1" at bounding box center [594, 453] width 11 height 10
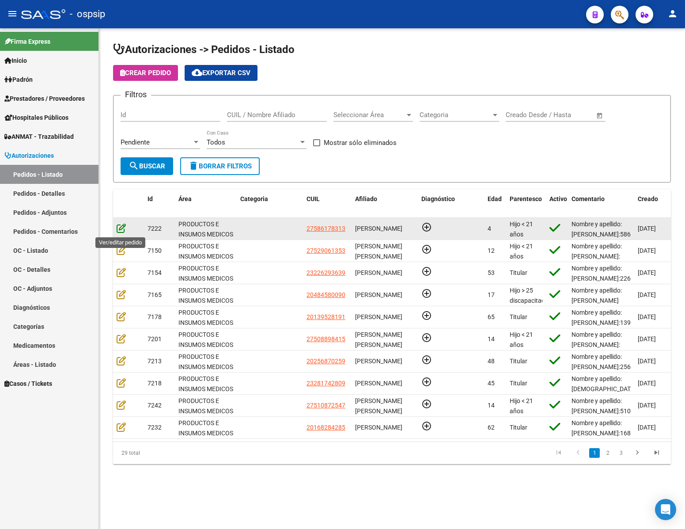
click at [119, 229] on icon at bounding box center [121, 228] width 9 height 10
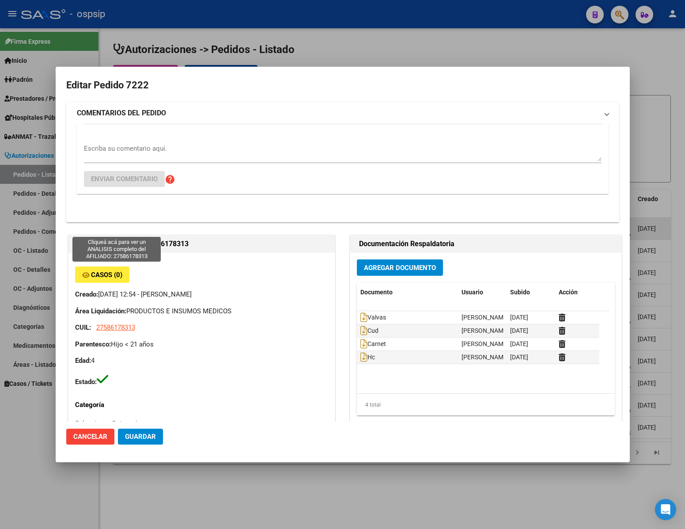
type input "[GEOGRAPHIC_DATA], [PERSON_NAME], [DATE][PERSON_NAME]"
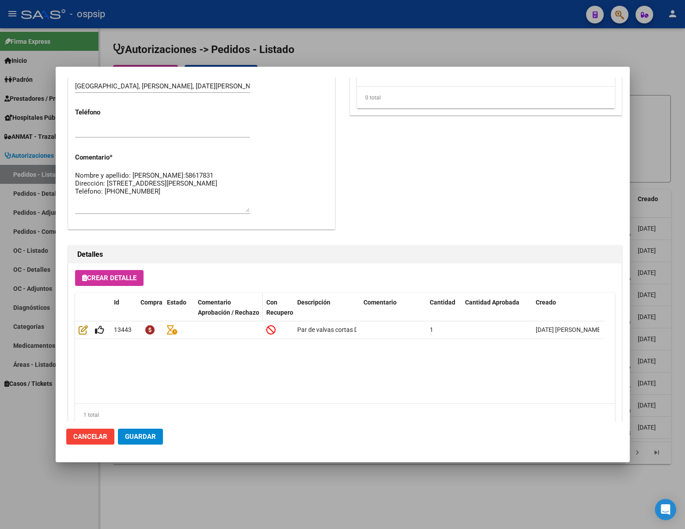
scroll to position [450, 0]
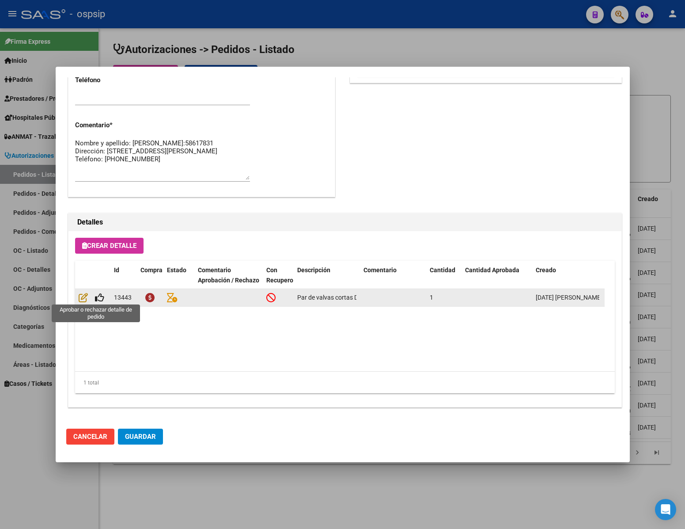
click at [93, 296] on span at bounding box center [96, 297] width 16 height 7
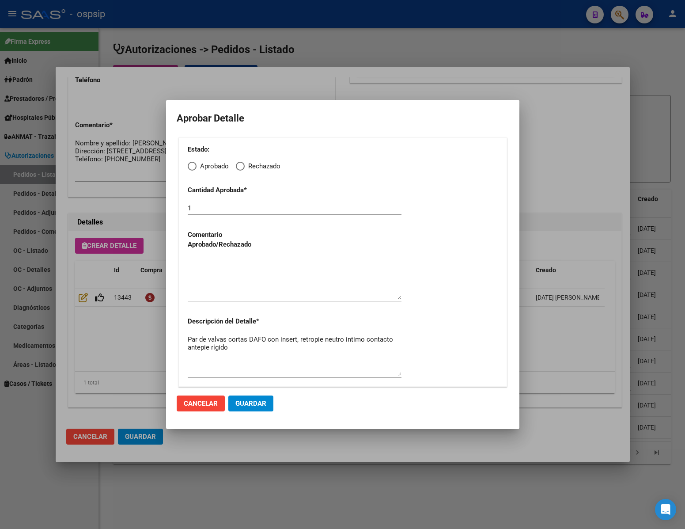
click at [188, 168] on span "Elija una opción" at bounding box center [192, 166] width 9 height 9
click at [188, 168] on input "Aprobado" at bounding box center [192, 166] width 9 height 9
radio input "true"
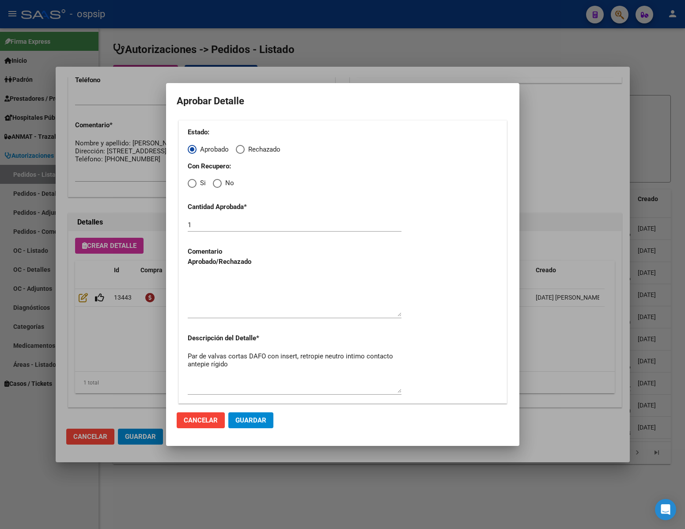
drag, startPoint x: 219, startPoint y: 181, endPoint x: 219, endPoint y: 187, distance: 6.2
click at [219, 181] on span "Elija una opción" at bounding box center [217, 183] width 9 height 9
click at [219, 181] on input "No" at bounding box center [217, 183] width 9 height 9
radio input "true"
click at [249, 311] on textarea at bounding box center [295, 296] width 214 height 42
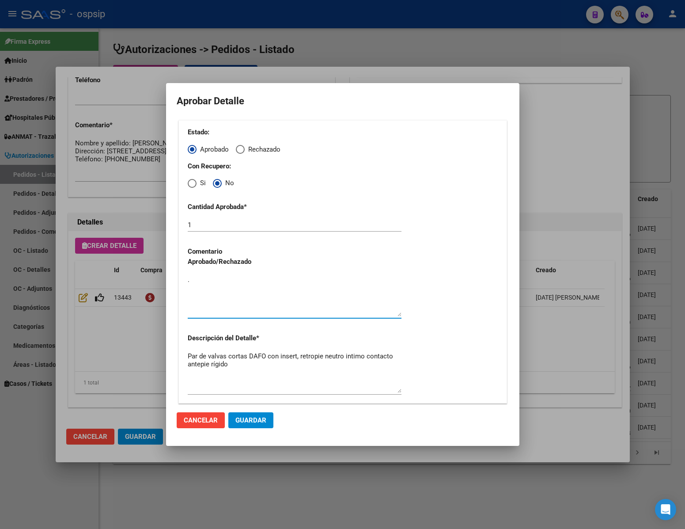
type textarea "."
click at [242, 424] on span "Guardar" at bounding box center [250, 420] width 31 height 8
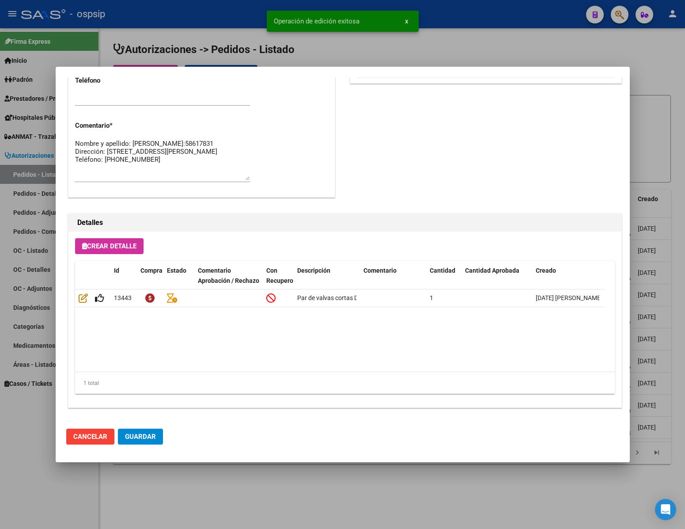
type input "[GEOGRAPHIC_DATA], [GEOGRAPHIC_DATA], SANTA [PERSON_NAME] 153"
click at [193, 485] on div at bounding box center [342, 264] width 685 height 529
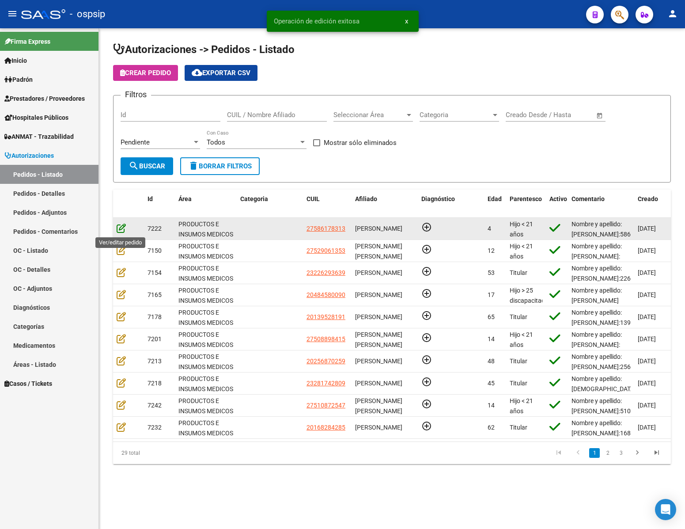
click at [121, 227] on icon at bounding box center [121, 228] width 9 height 10
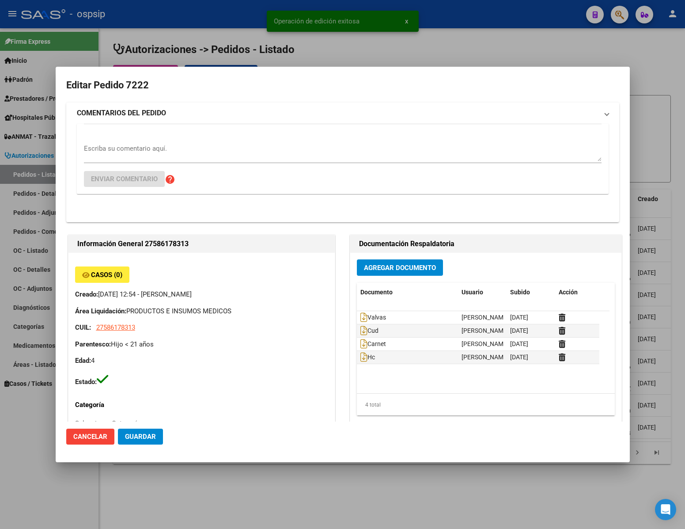
type input "[GEOGRAPHIC_DATA], [PERSON_NAME], [DATE][PERSON_NAME]"
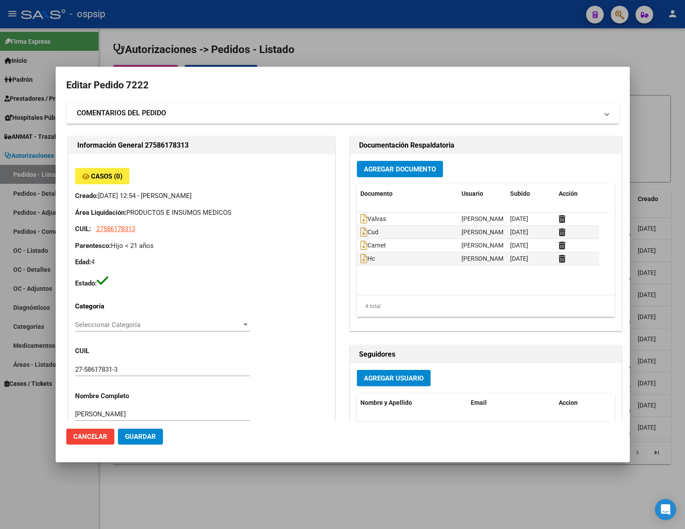
click at [151, 435] on span "Guardar" at bounding box center [140, 436] width 31 height 8
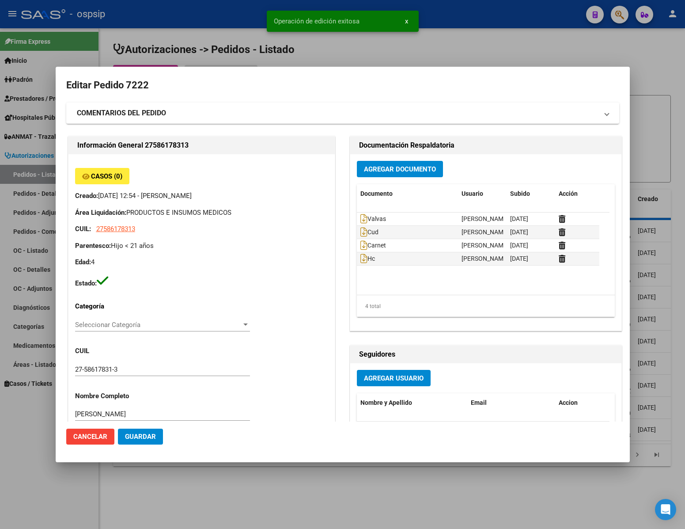
click at [189, 497] on div at bounding box center [342, 264] width 685 height 529
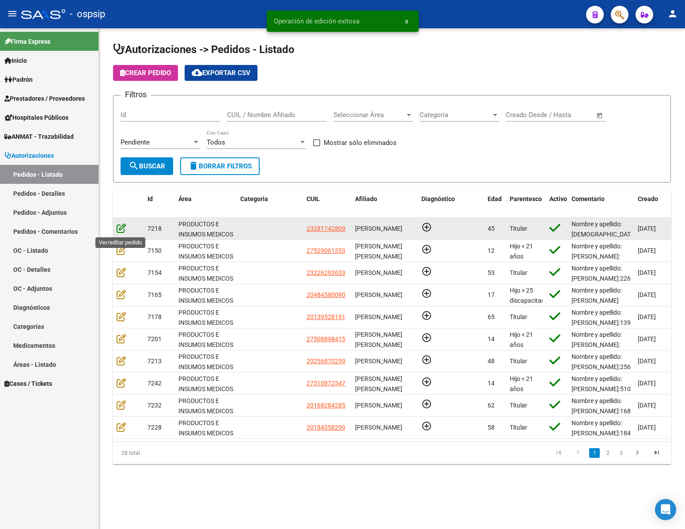
click at [117, 230] on icon at bounding box center [121, 228] width 9 height 10
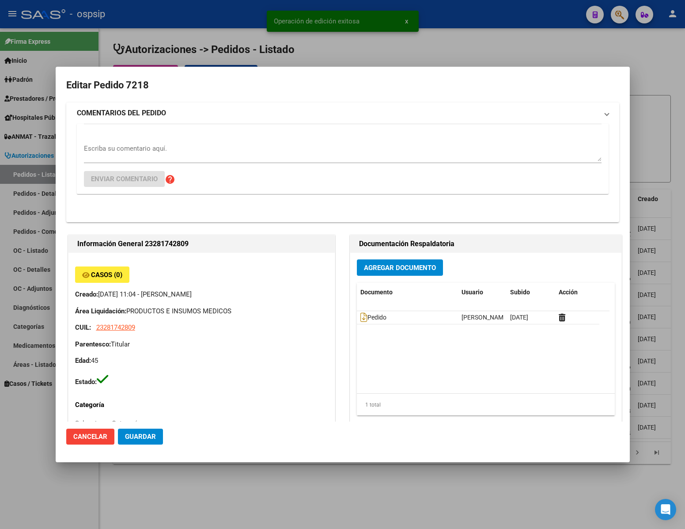
type input "[GEOGRAPHIC_DATA], [PERSON_NAME], [PERSON_NAME] 1450"
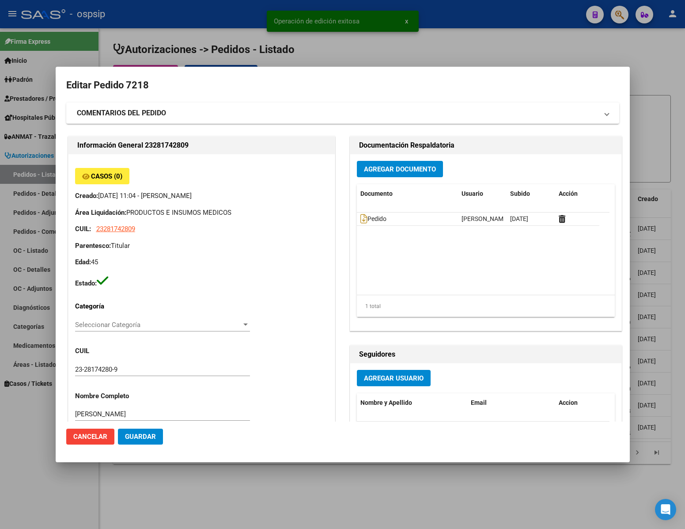
scroll to position [450, 0]
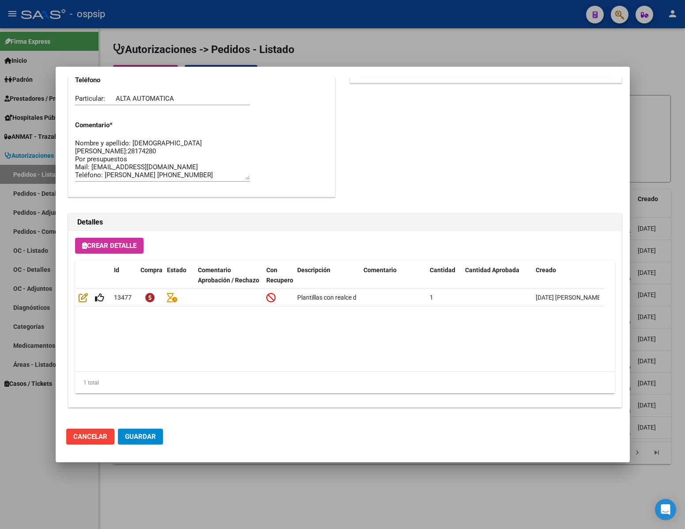
drag, startPoint x: 202, startPoint y: 502, endPoint x: 203, endPoint y: 489, distance: 12.9
click at [202, 501] on div at bounding box center [342, 264] width 685 height 529
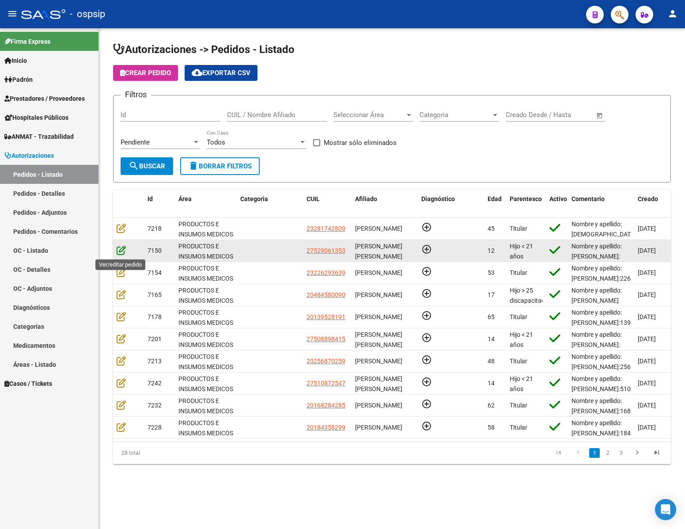
click at [118, 252] on icon at bounding box center [121, 250] width 9 height 10
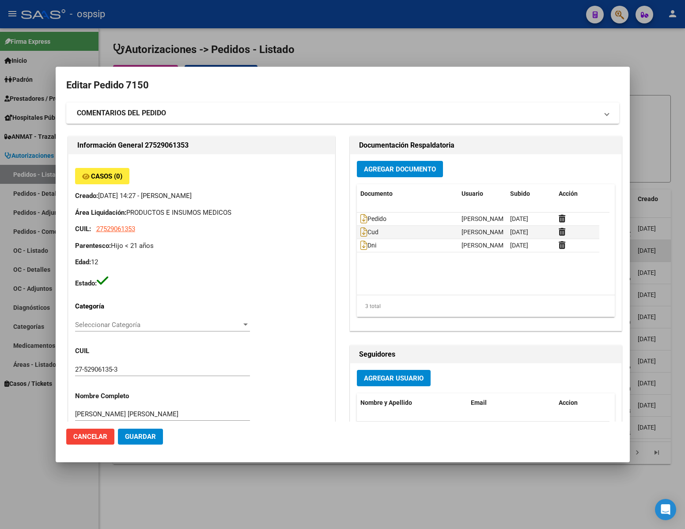
type input "[PERSON_NAME]"
type input "Santa Fe, [GEOGRAPHIC_DATA], [PERSON_NAME] 3512, Departamento: CAS"
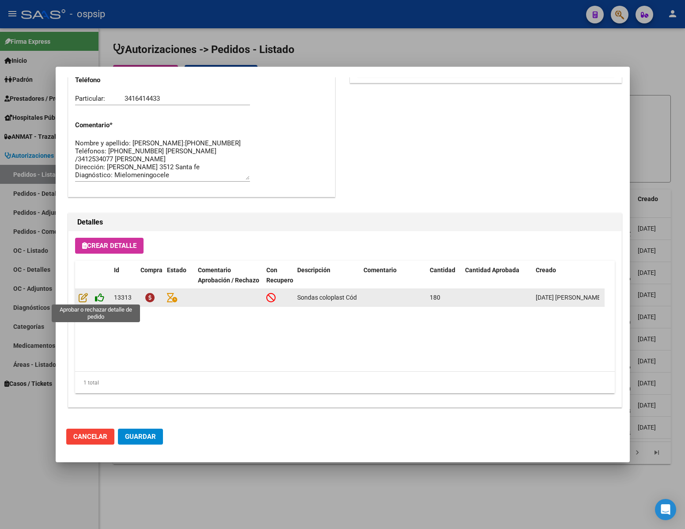
click at [98, 298] on icon at bounding box center [99, 297] width 9 height 10
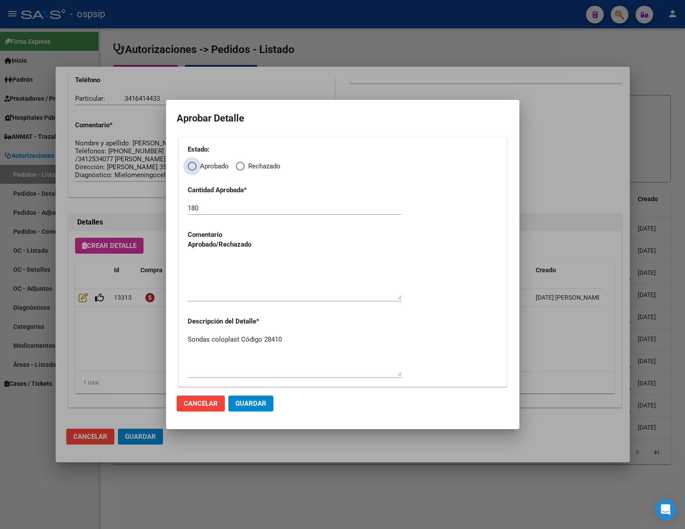
click at [192, 164] on span "Elija una opción" at bounding box center [192, 166] width 9 height 9
click at [192, 164] on input "Aprobado" at bounding box center [192, 166] width 9 height 9
radio input "true"
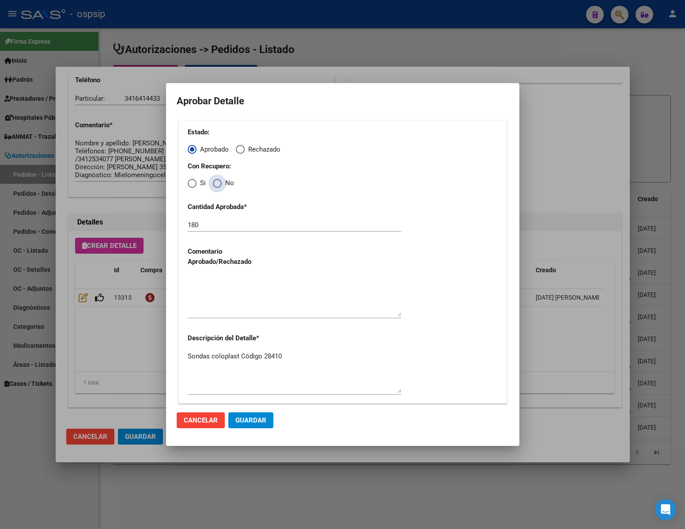
drag, startPoint x: 216, startPoint y: 182, endPoint x: 221, endPoint y: 201, distance: 20.0
click at [217, 182] on span "Elija una opción" at bounding box center [217, 183] width 9 height 9
click at [217, 182] on input "No" at bounding box center [217, 183] width 9 height 9
radio input "true"
drag, startPoint x: 213, startPoint y: 225, endPoint x: 177, endPoint y: 228, distance: 36.7
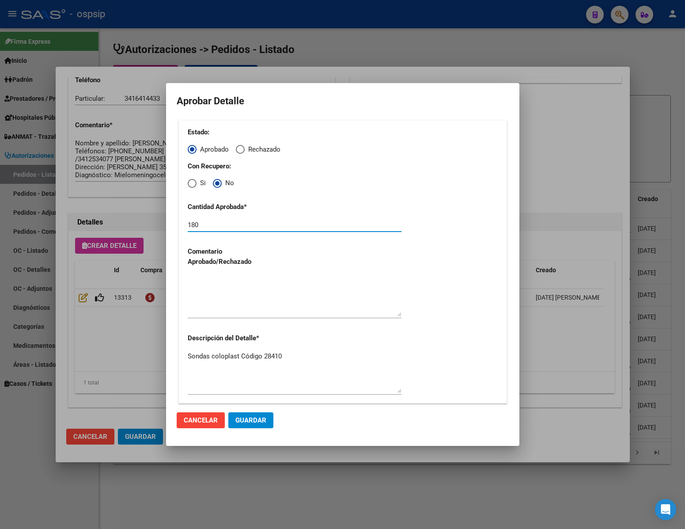
click at [177, 228] on div "Estado: Aprobado Rechazado Con Recupero: Si No Cantidad Aprobada * 180 Comentar…" at bounding box center [343, 261] width 332 height 287
type input "120"
click at [241, 310] on textarea at bounding box center [295, 296] width 214 height 42
type textarea "."
drag, startPoint x: 208, startPoint y: 223, endPoint x: 128, endPoint y: 223, distance: 80.8
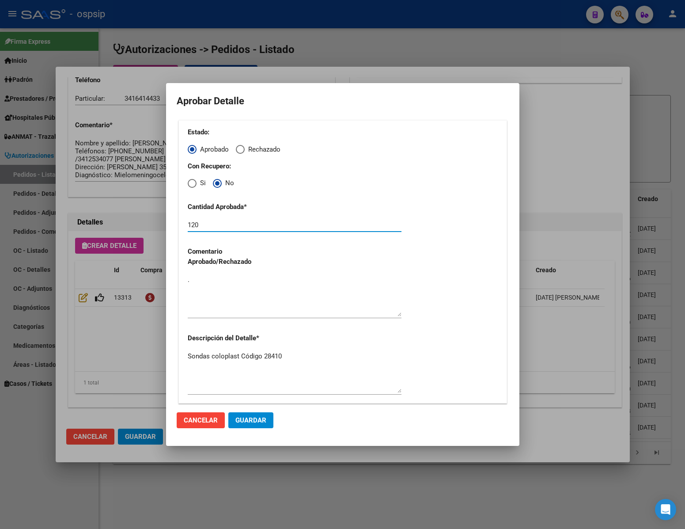
click at [128, 223] on div "Editar Pedido 7150 COMENTARIOS DEL PEDIDO Escriba su comentario aquí. Enviar co…" at bounding box center [342, 264] width 685 height 529
type input "180"
click at [259, 419] on span "Guardar" at bounding box center [250, 420] width 31 height 8
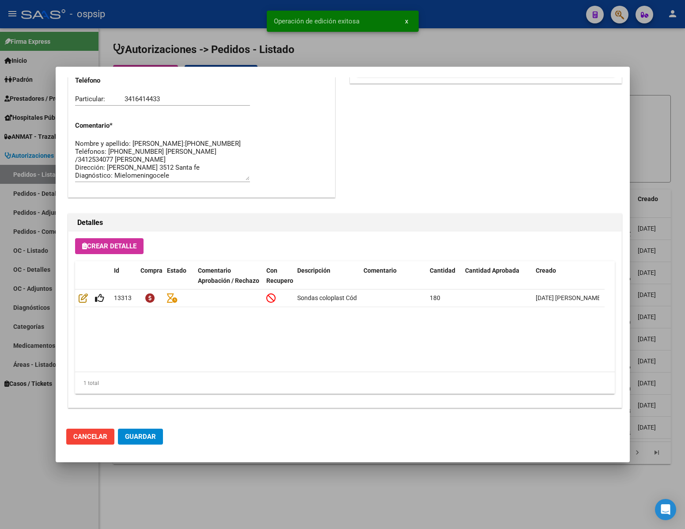
type input "[PERSON_NAME] [PERSON_NAME]"
type input "SANTA FE, [GEOGRAPHIC_DATA], [PERSON_NAME] 3512"
click at [138, 440] on span "Guardar" at bounding box center [140, 436] width 31 height 8
click at [85, 493] on div at bounding box center [342, 264] width 685 height 529
